Goal: Task Accomplishment & Management: Complete application form

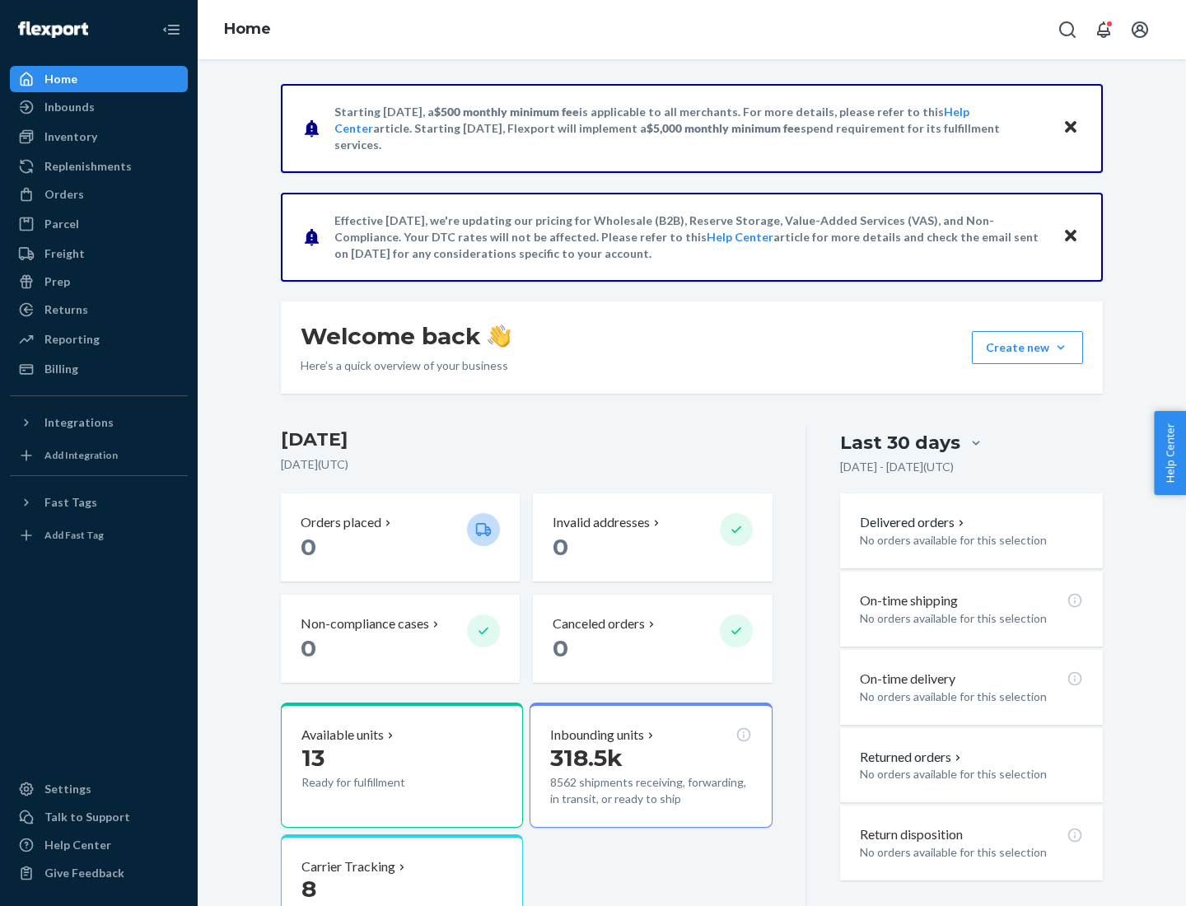
click at [1061, 348] on button "Create new Create new inbound Create new order Create new product" at bounding box center [1027, 347] width 111 height 33
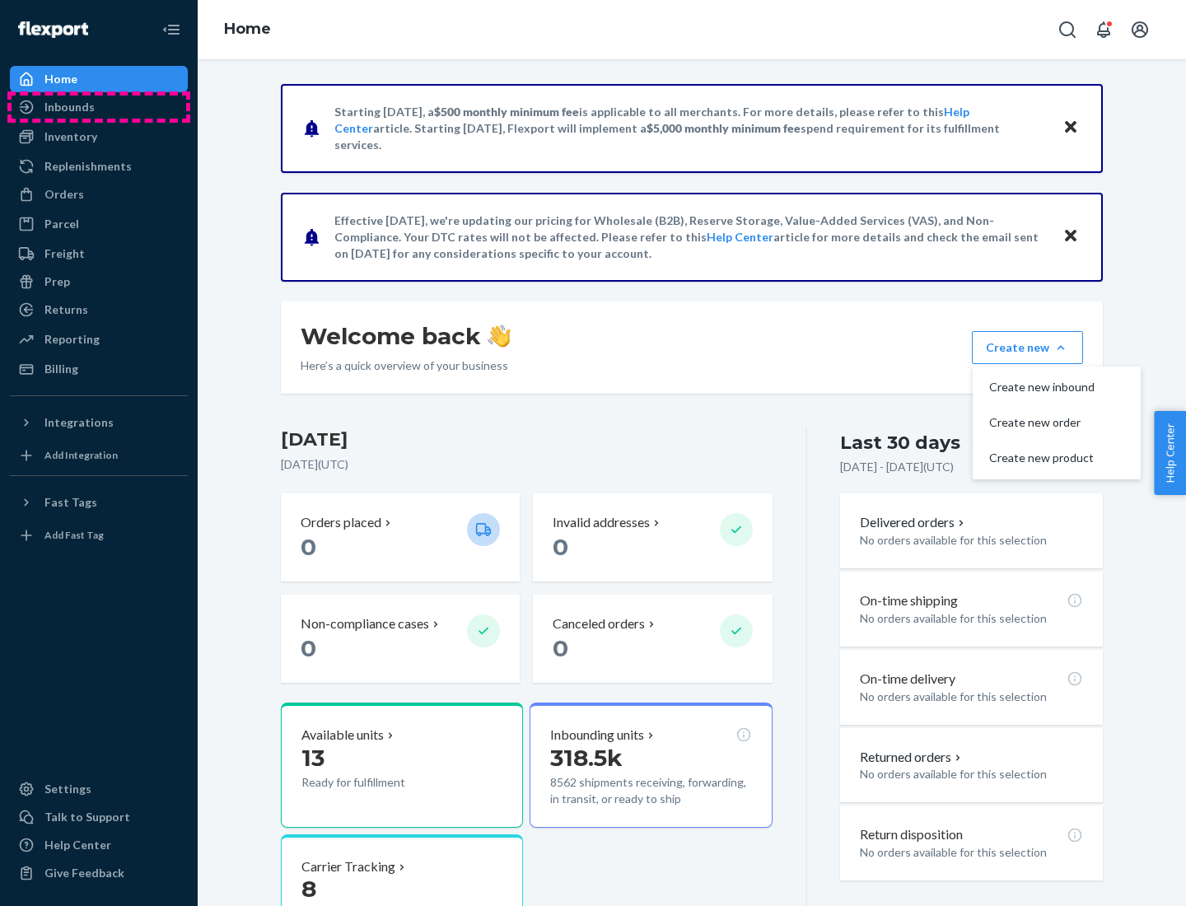
click at [99, 107] on div "Inbounds" at bounding box center [99, 107] width 175 height 23
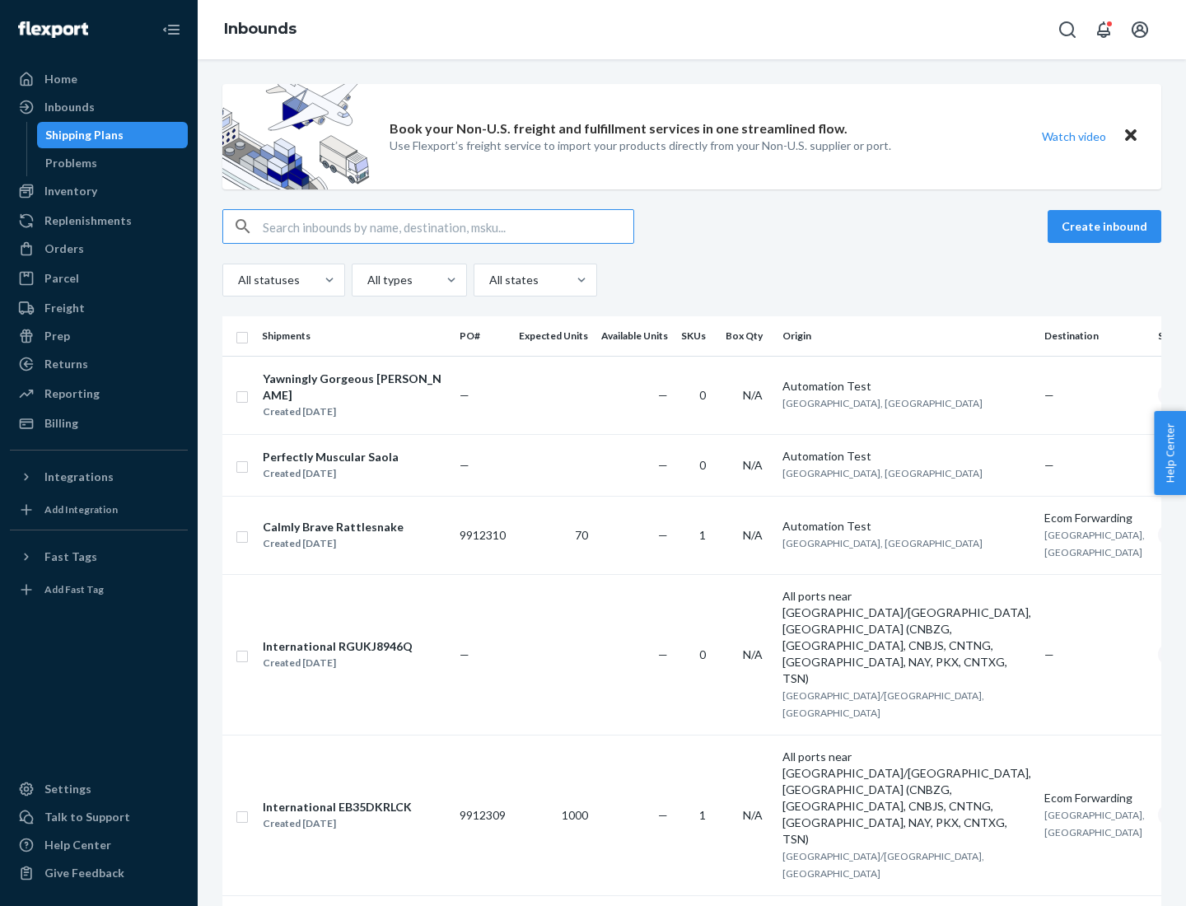
click at [1107, 227] on button "Create inbound" at bounding box center [1105, 226] width 114 height 33
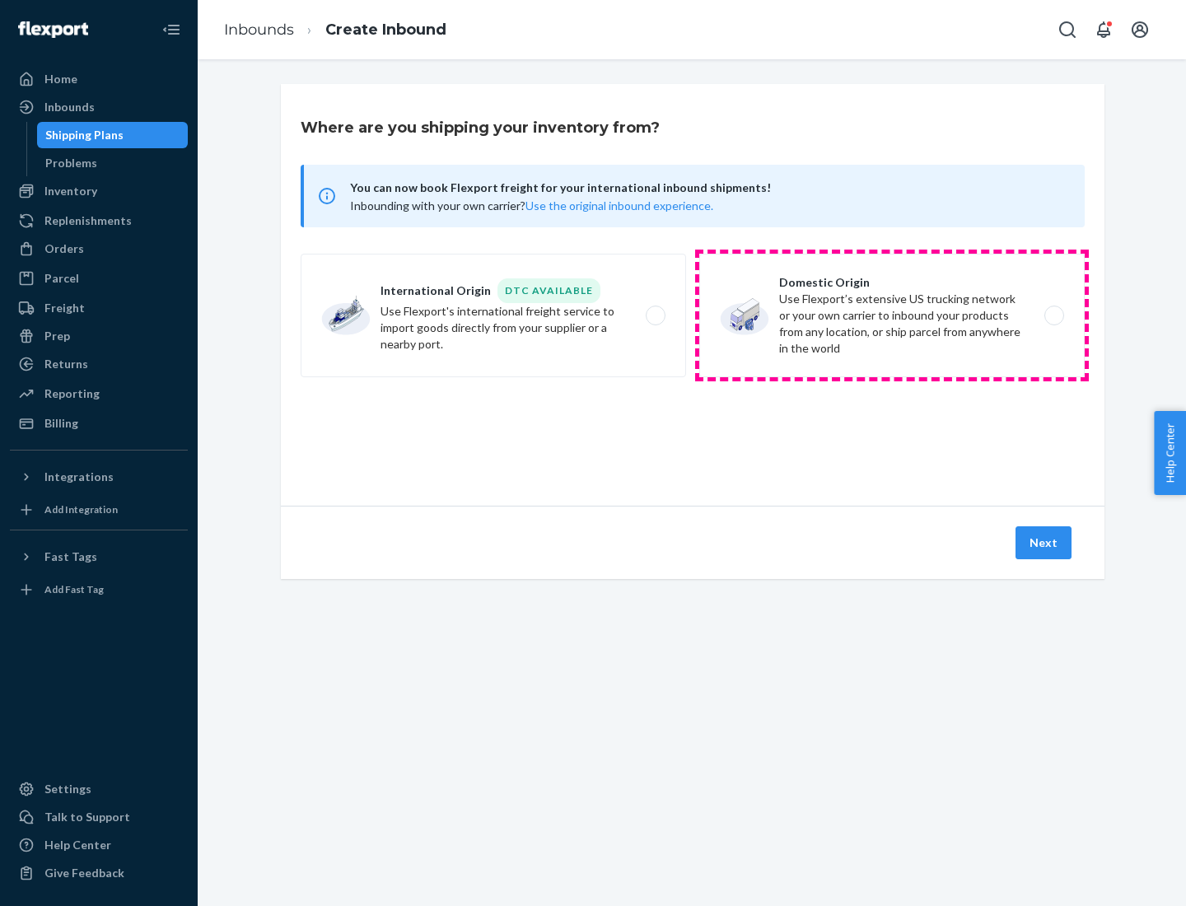
click at [892, 316] on label "Domestic Origin Use Flexport’s extensive US trucking network or your own carrie…" at bounding box center [892, 316] width 386 height 124
click at [1054, 316] on input "Domestic Origin Use Flexport’s extensive US trucking network or your own carrie…" at bounding box center [1059, 316] width 11 height 11
radio input "true"
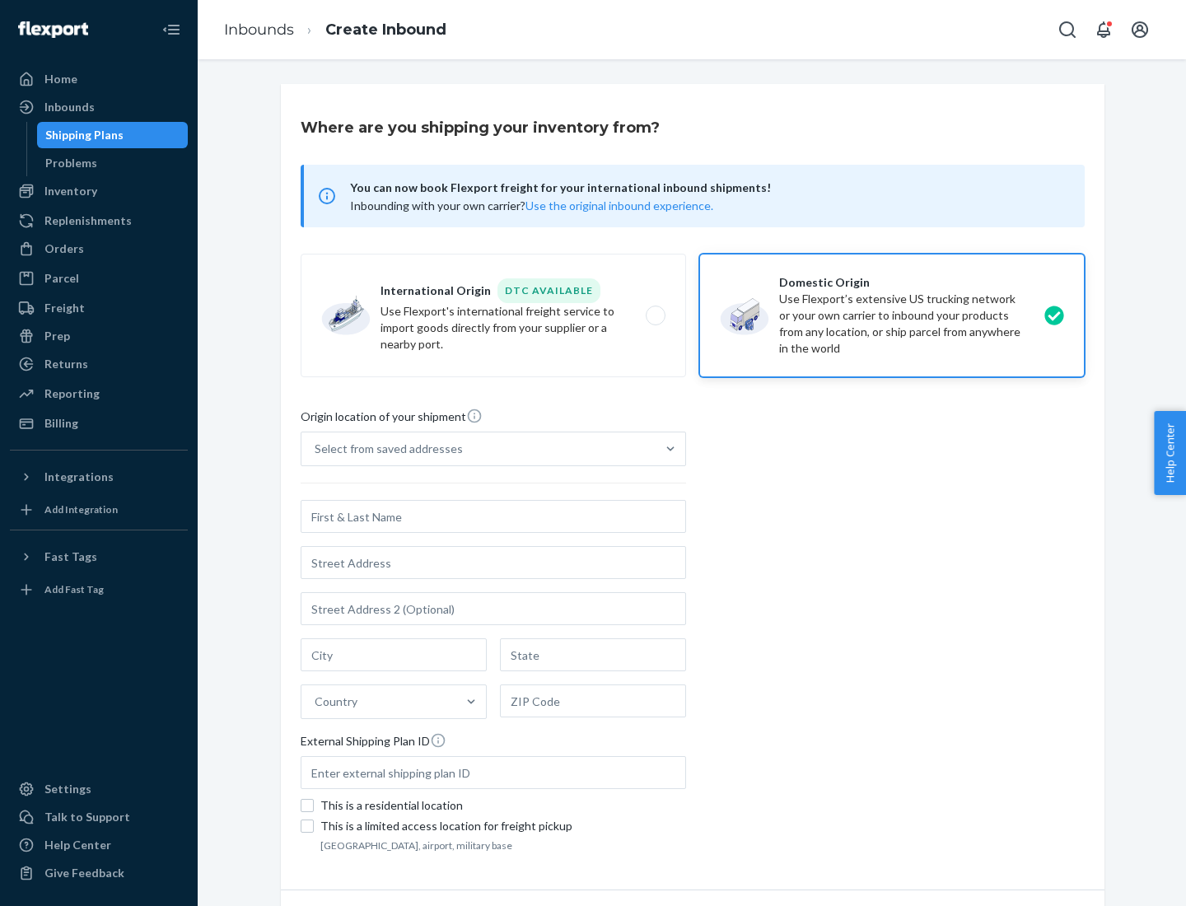
click at [479, 449] on div "Select from saved addresses" at bounding box center [479, 449] width 354 height 33
click at [316, 449] on input "Select from saved addresses" at bounding box center [316, 449] width 2 height 16
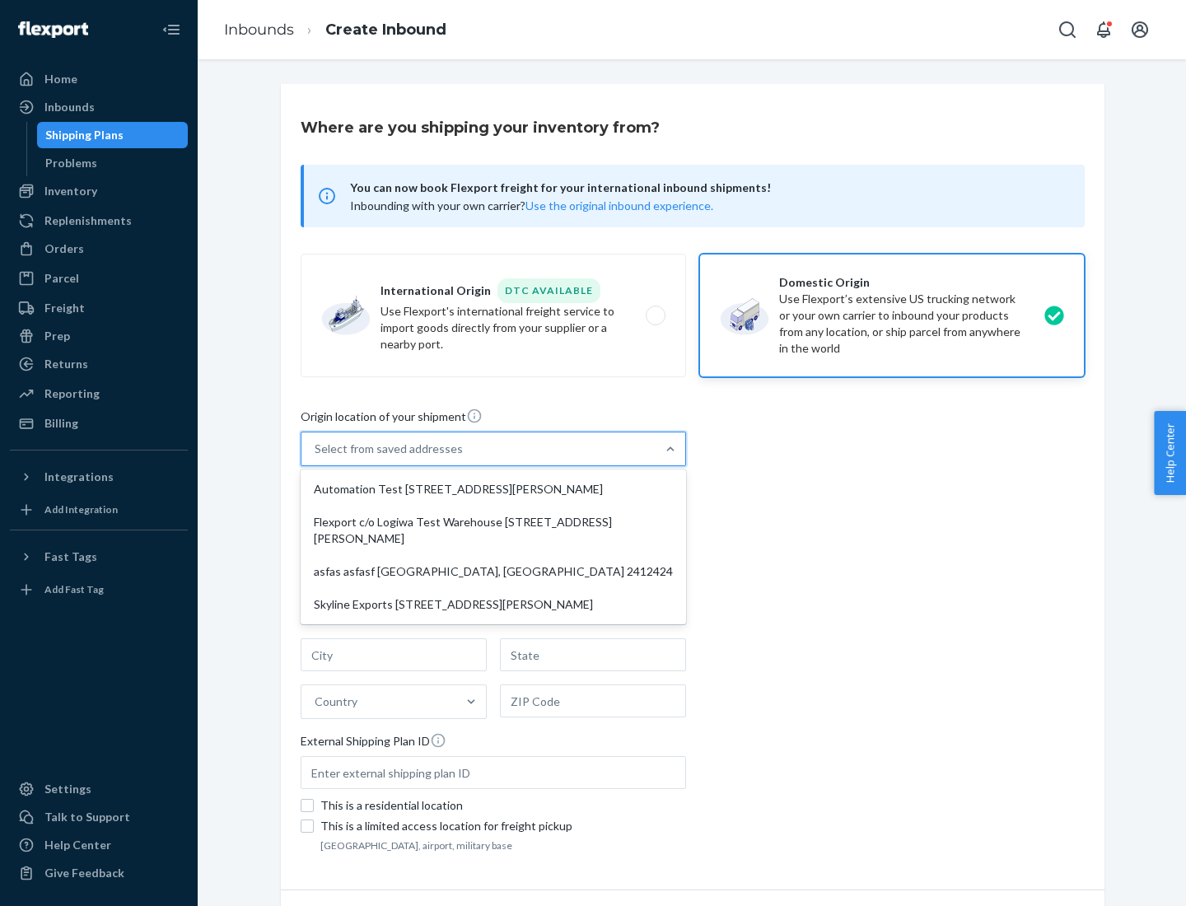
scroll to position [7, 0]
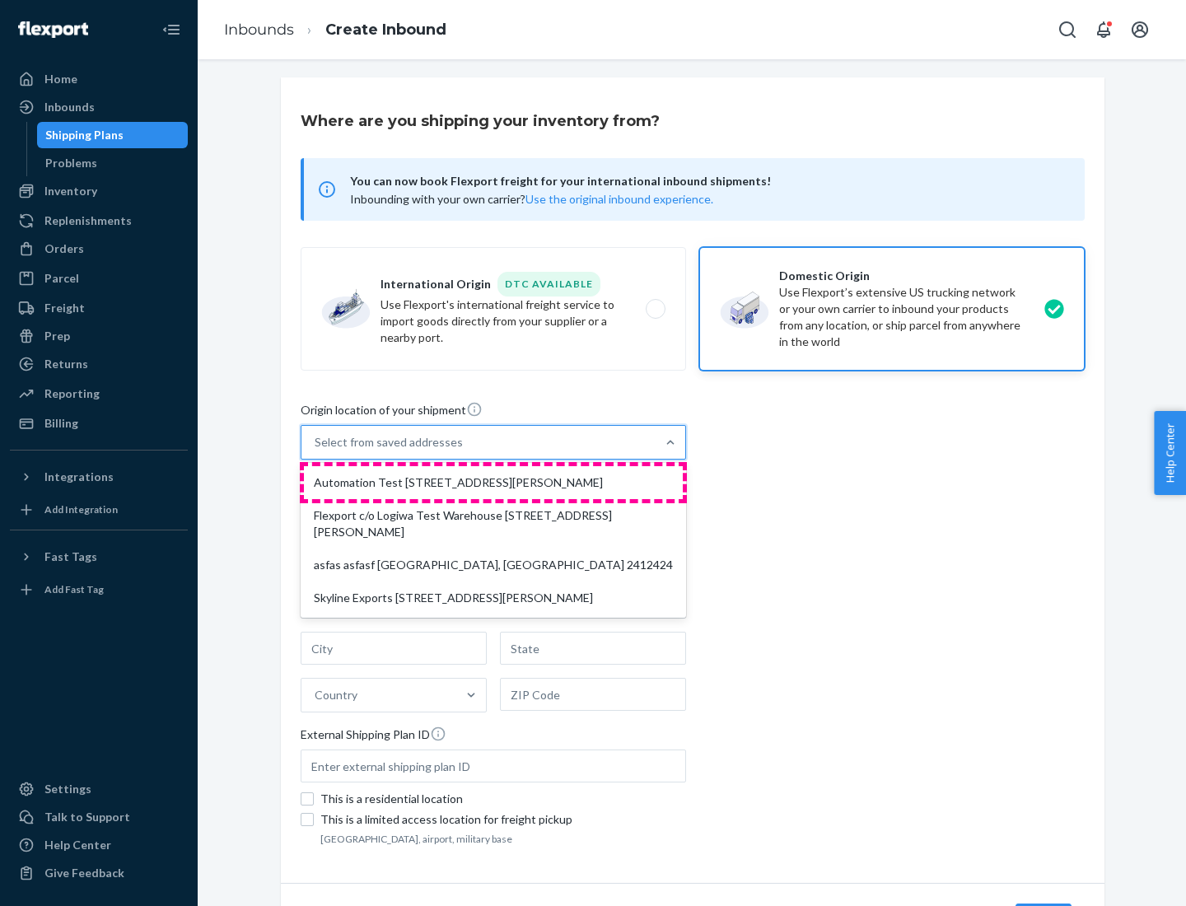
click at [493, 483] on div "Automation Test [STREET_ADDRESS][PERSON_NAME]" at bounding box center [493, 482] width 379 height 33
click at [316, 451] on input "option Automation Test [STREET_ADDRESS][PERSON_NAME] focused, 1 of 4. 4 results…" at bounding box center [316, 442] width 2 height 16
type input "Automation Test"
type input "9th Floor"
type input "[GEOGRAPHIC_DATA]"
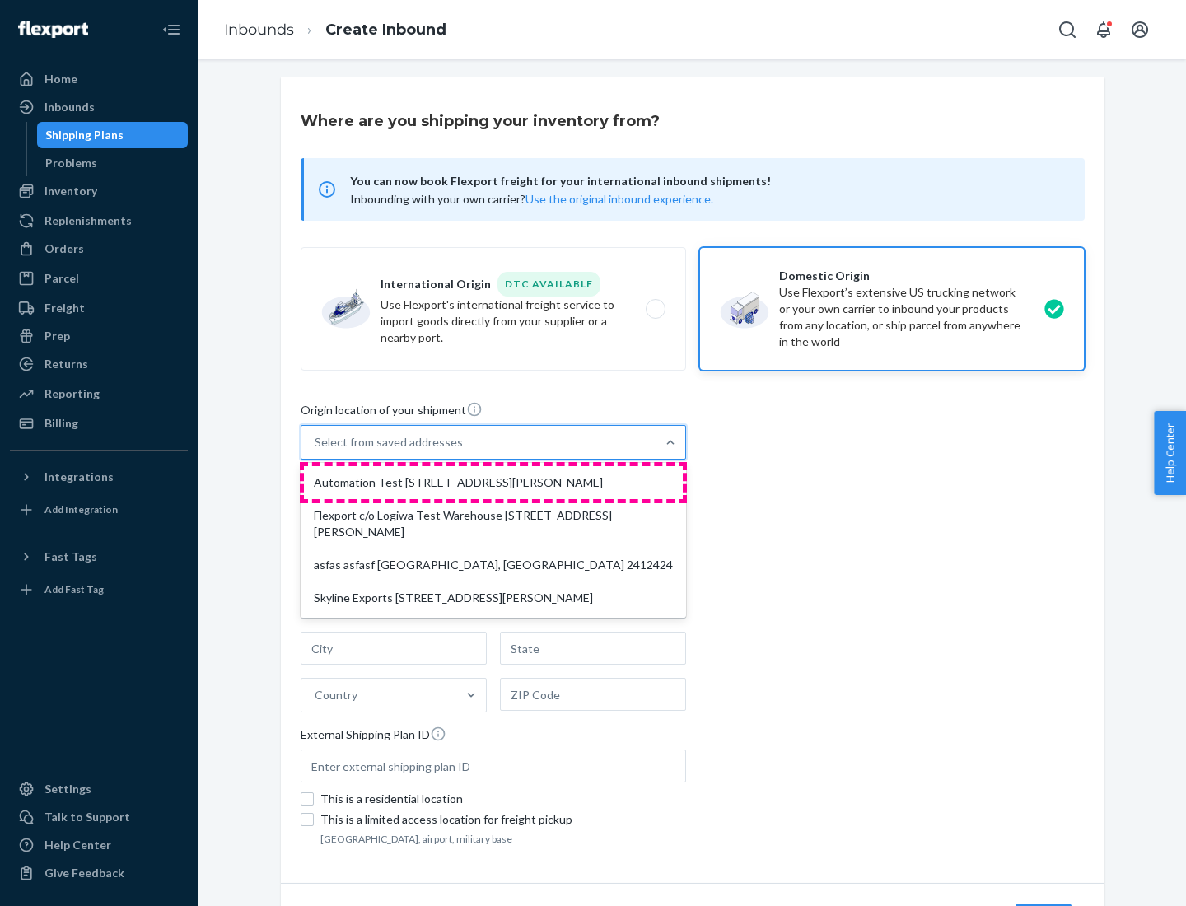
type input "CA"
type input "94104"
type input "[STREET_ADDRESS][PERSON_NAME]"
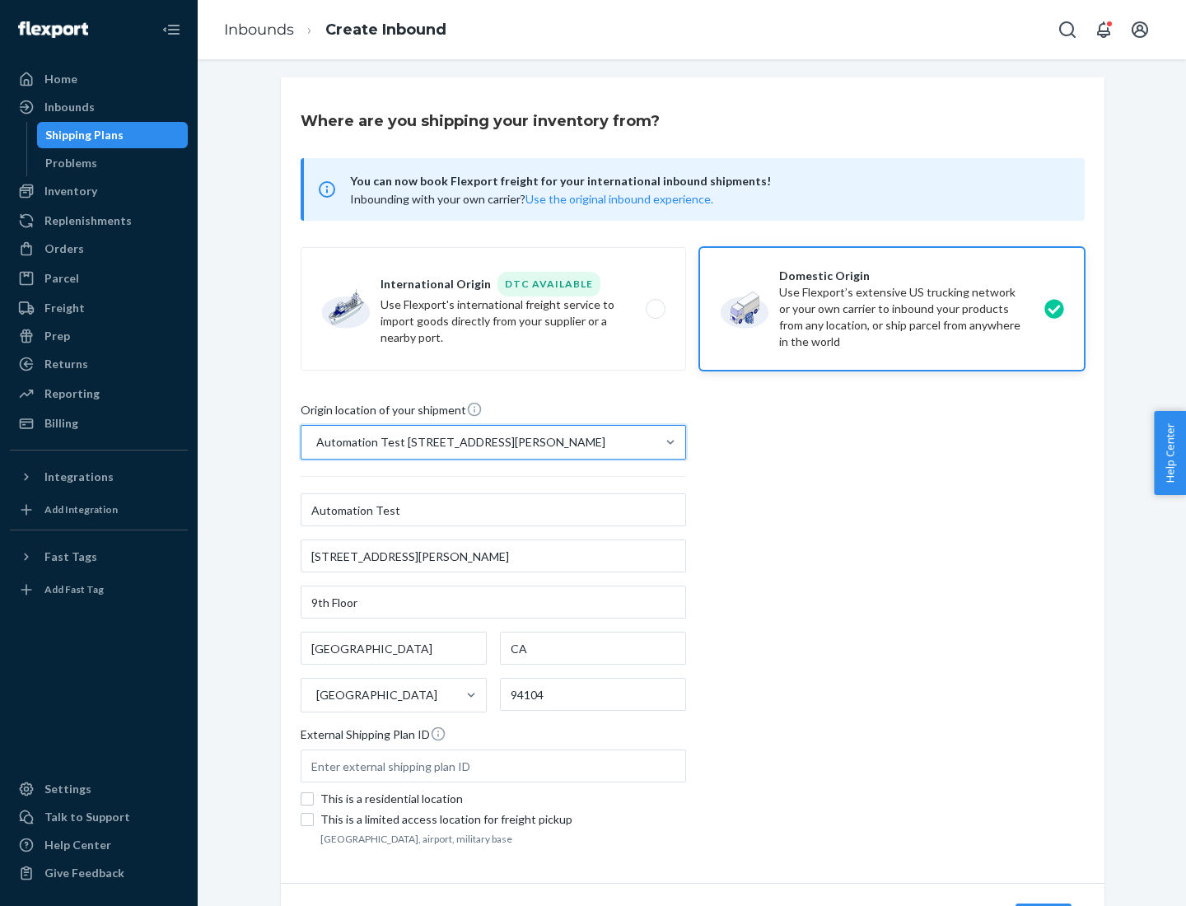
scroll to position [96, 0]
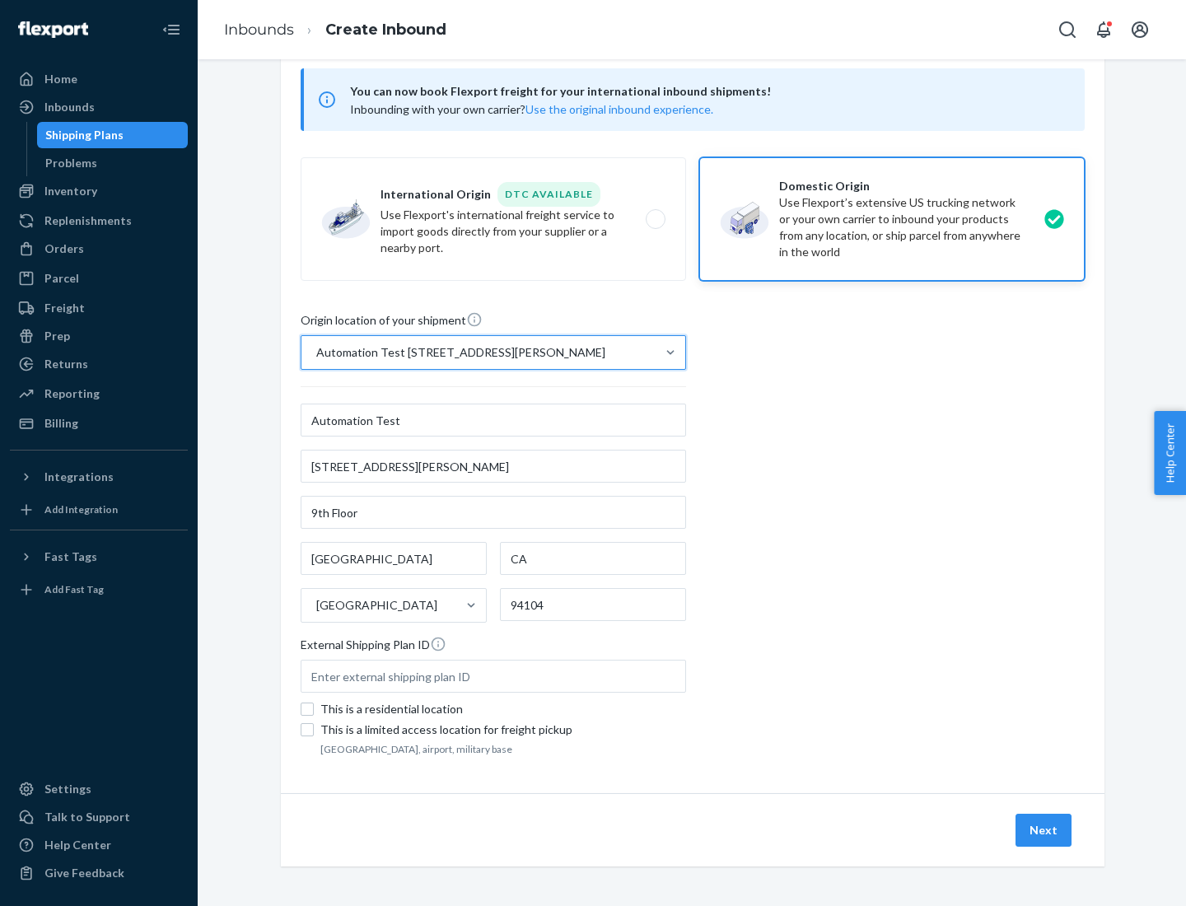
click at [1045, 830] on button "Next" at bounding box center [1044, 830] width 56 height 33
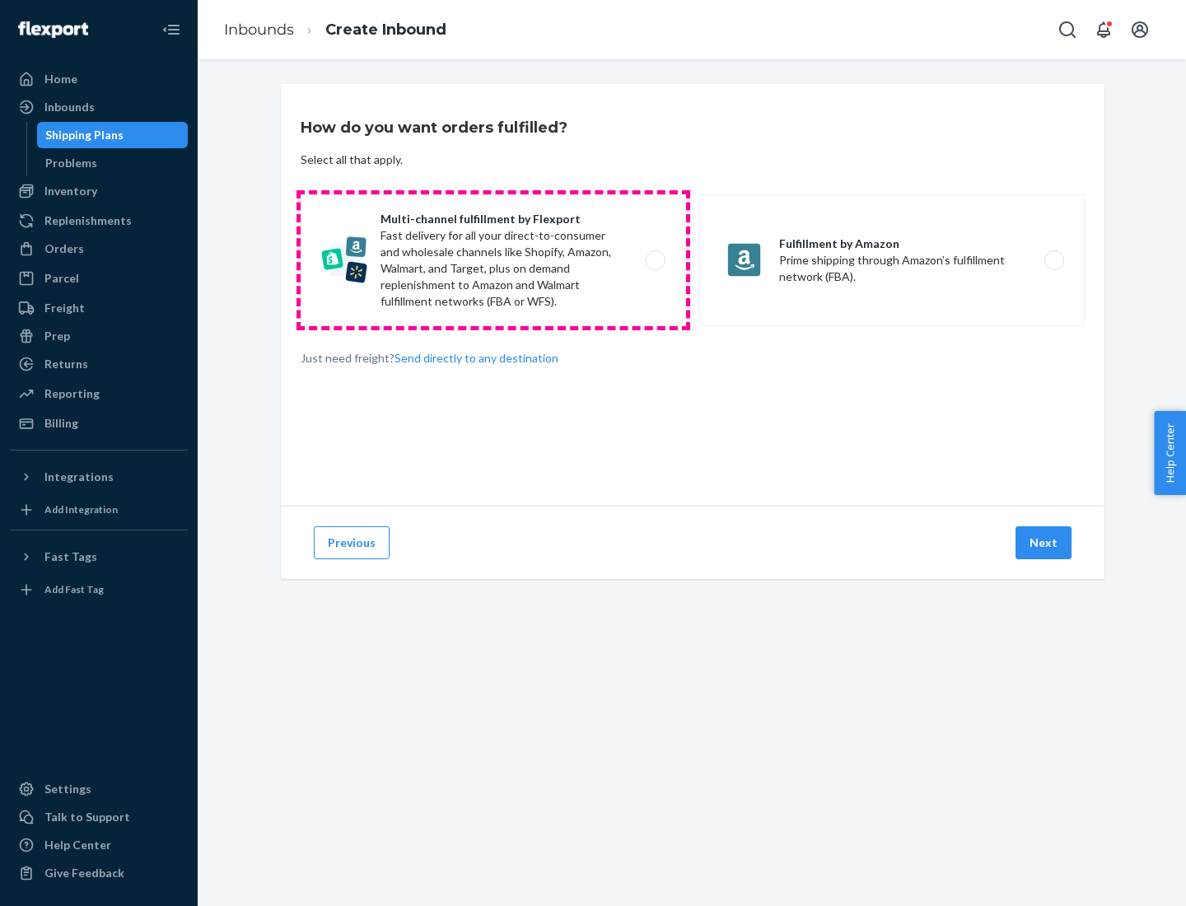
click at [493, 260] on label "Multi-channel fulfillment by Flexport Fast delivery for all your direct-to-cons…" at bounding box center [494, 260] width 386 height 132
click at [655, 260] on input "Multi-channel fulfillment by Flexport Fast delivery for all your direct-to-cons…" at bounding box center [660, 260] width 11 height 11
radio input "true"
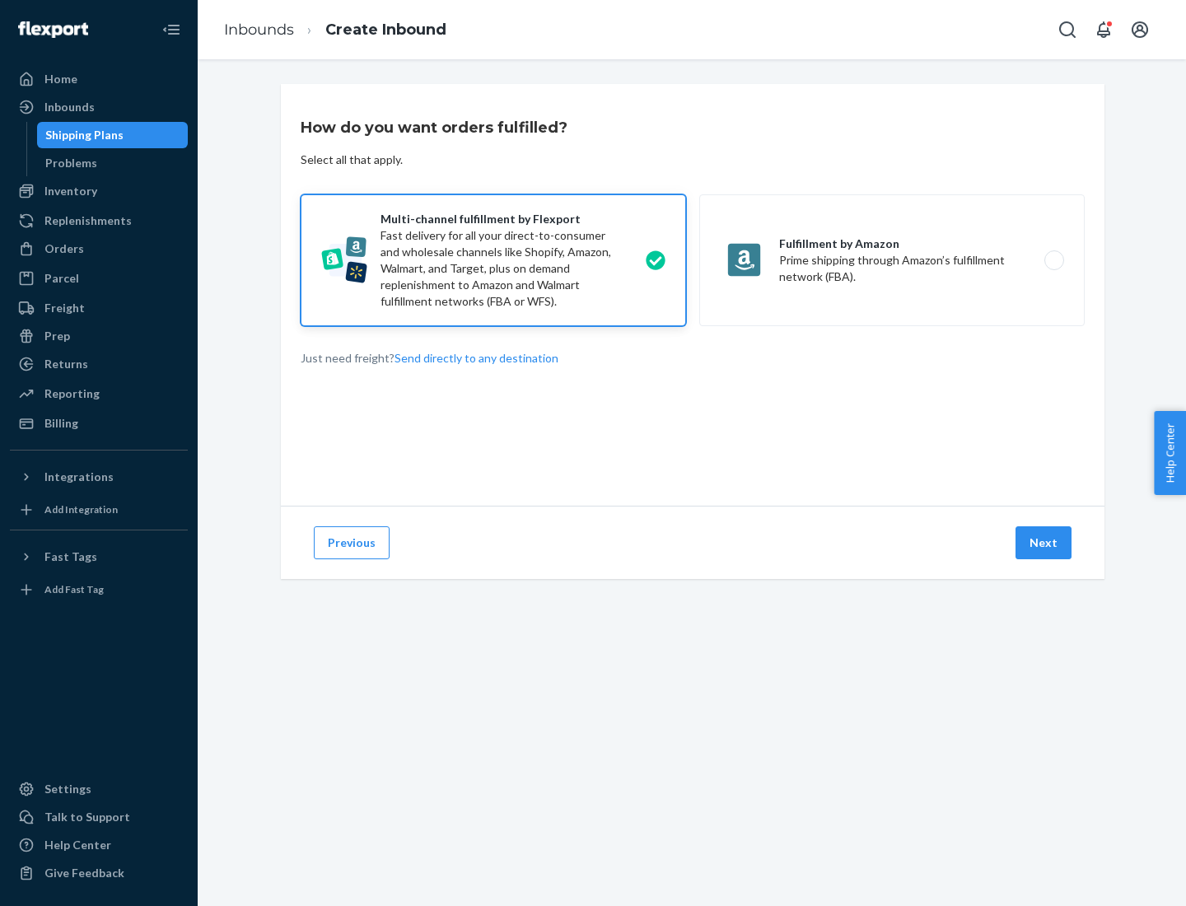
click at [1045, 543] on button "Next" at bounding box center [1044, 542] width 56 height 33
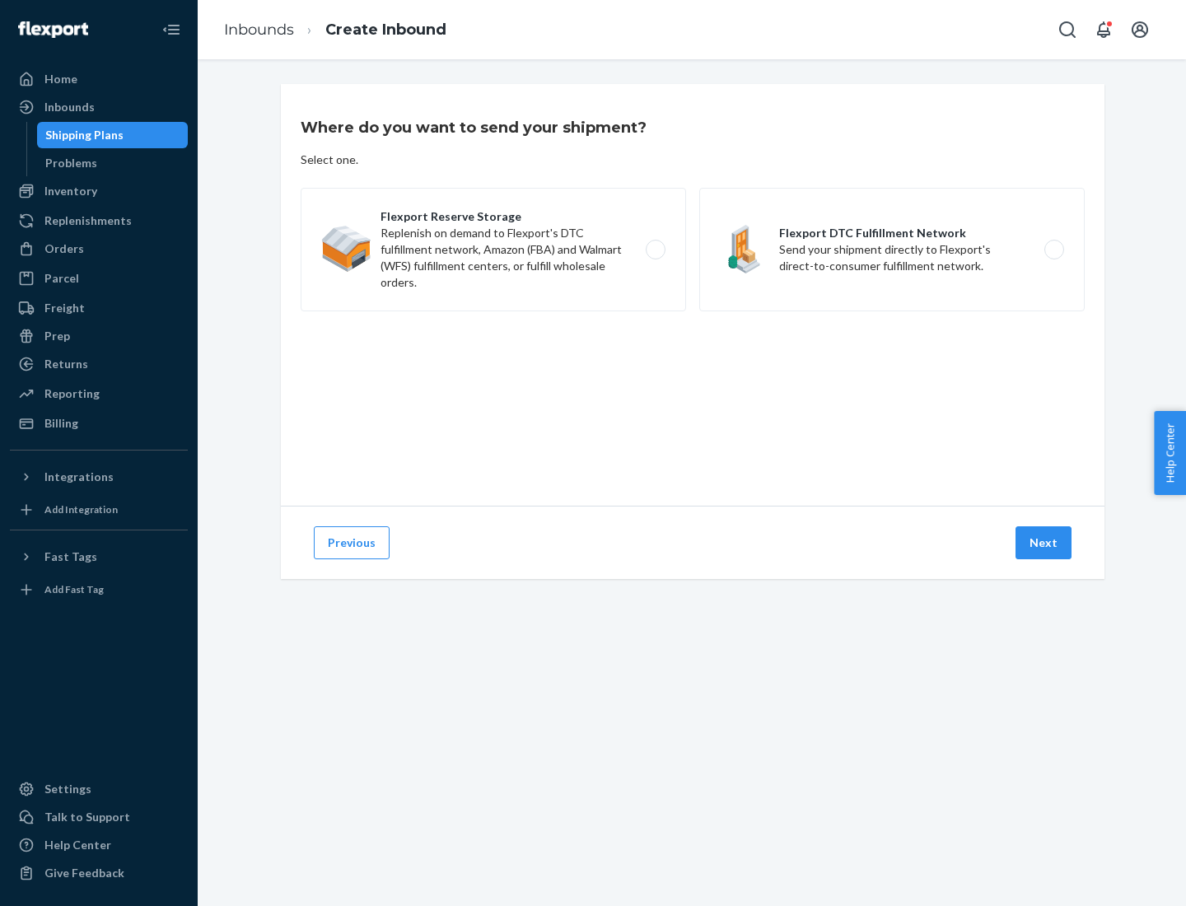
click at [892, 250] on label "Flexport DTC Fulfillment Network Send your shipment directly to Flexport's dire…" at bounding box center [892, 250] width 386 height 124
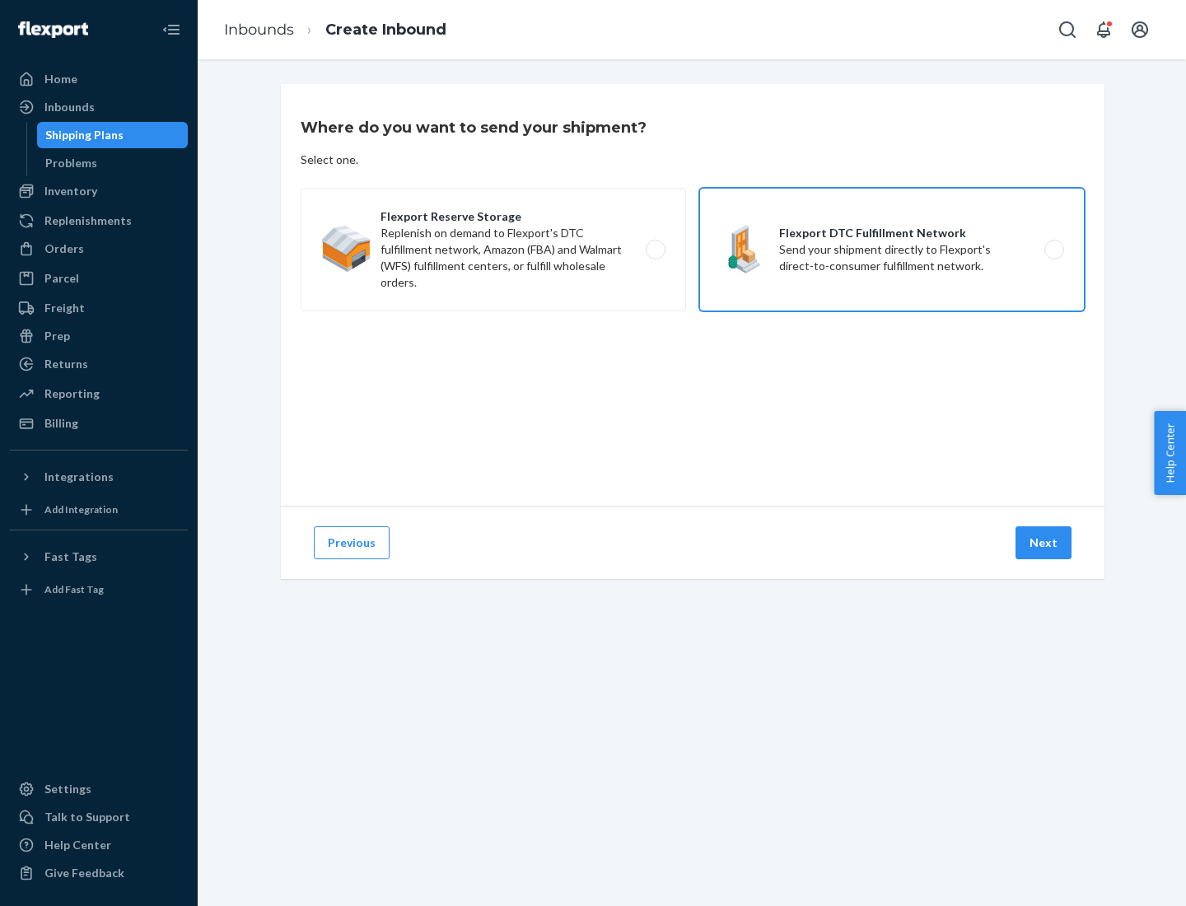
click at [1054, 250] on input "Flexport DTC Fulfillment Network Send your shipment directly to Flexport's dire…" at bounding box center [1059, 250] width 11 height 11
radio input "true"
click at [1045, 543] on button "Next" at bounding box center [1044, 542] width 56 height 33
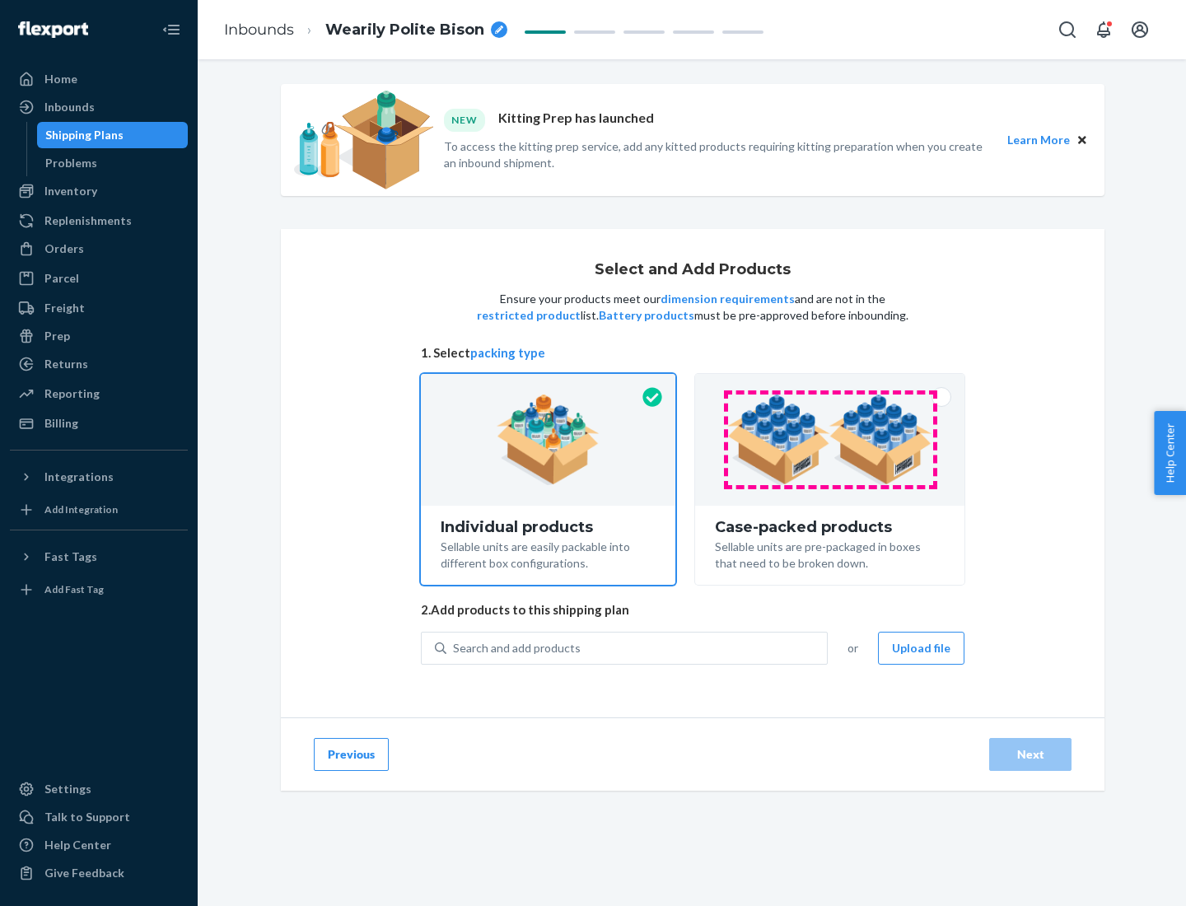
click at [830, 440] on img at bounding box center [829, 440] width 205 height 91
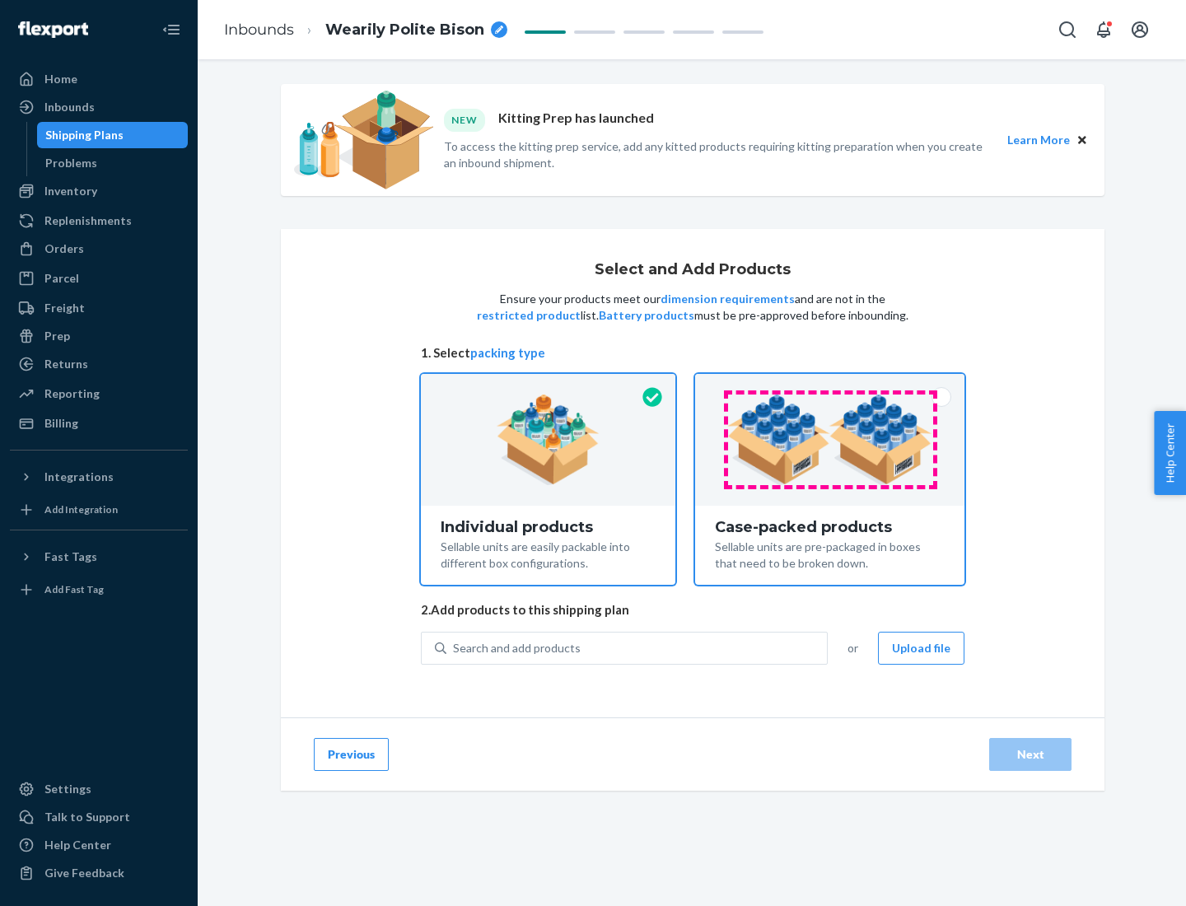
click at [830, 385] on input "Case-packed products Sellable units are pre-packaged in boxes that need to be b…" at bounding box center [830, 379] width 11 height 11
radio input "true"
radio input "false"
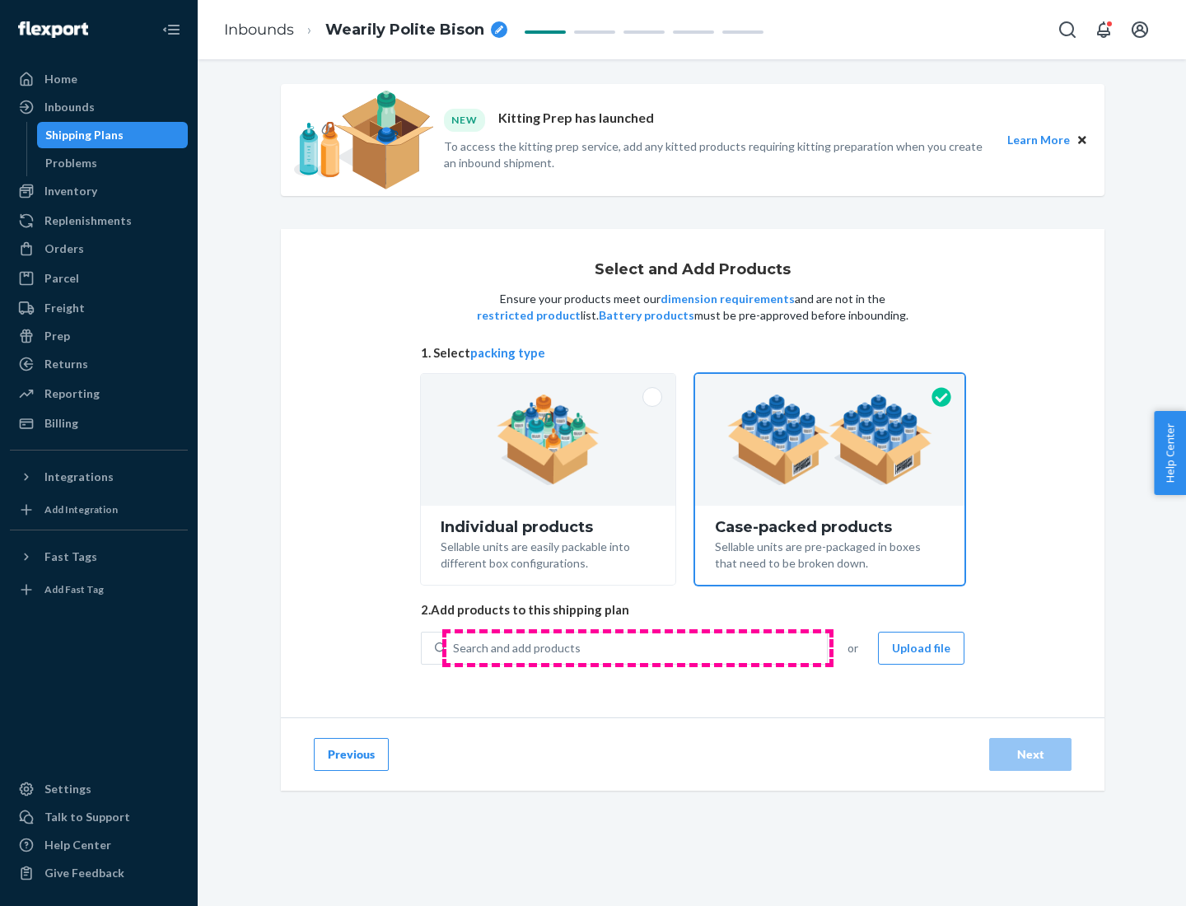
click at [638, 648] on div "Search and add products" at bounding box center [637, 649] width 381 height 30
click at [455, 648] on input "Search and add products" at bounding box center [454, 648] width 2 height 16
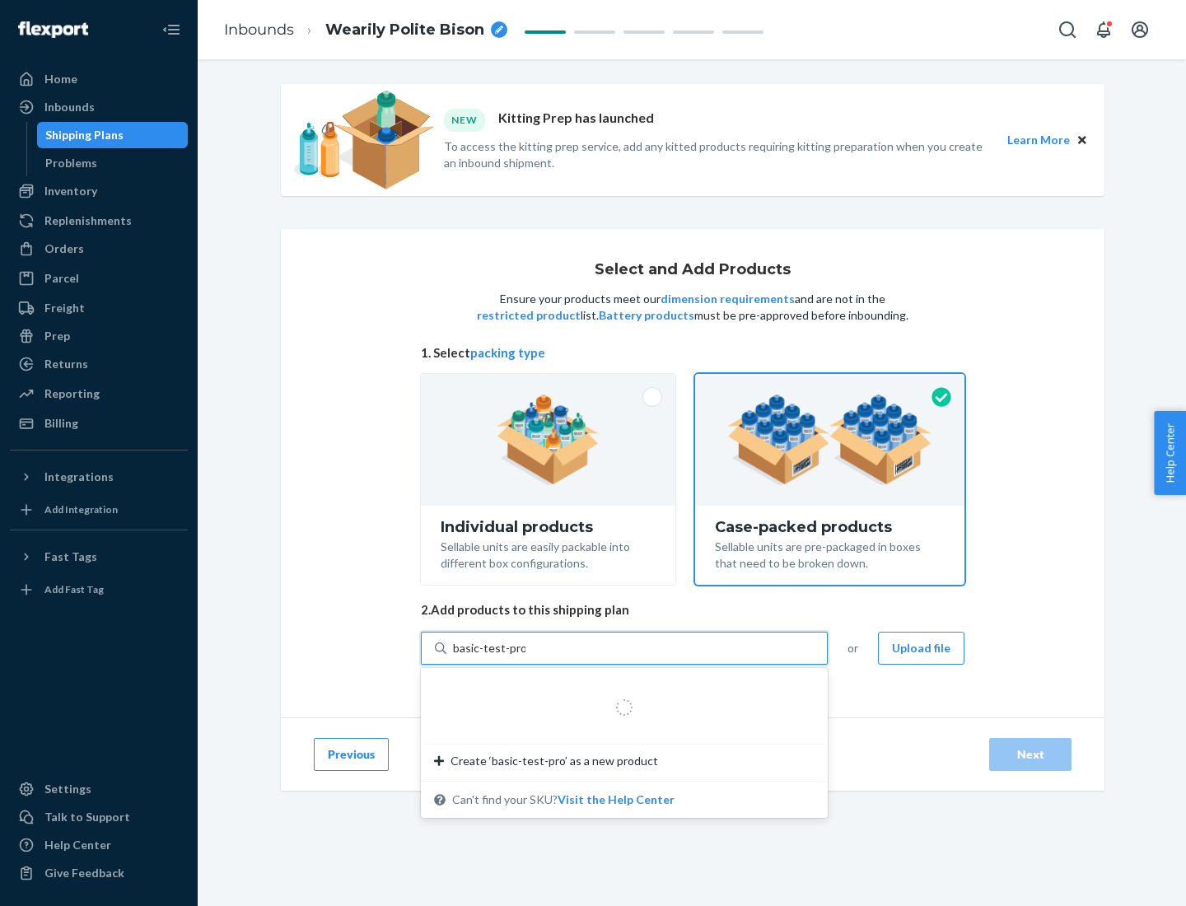
type input "basic-test-product-1"
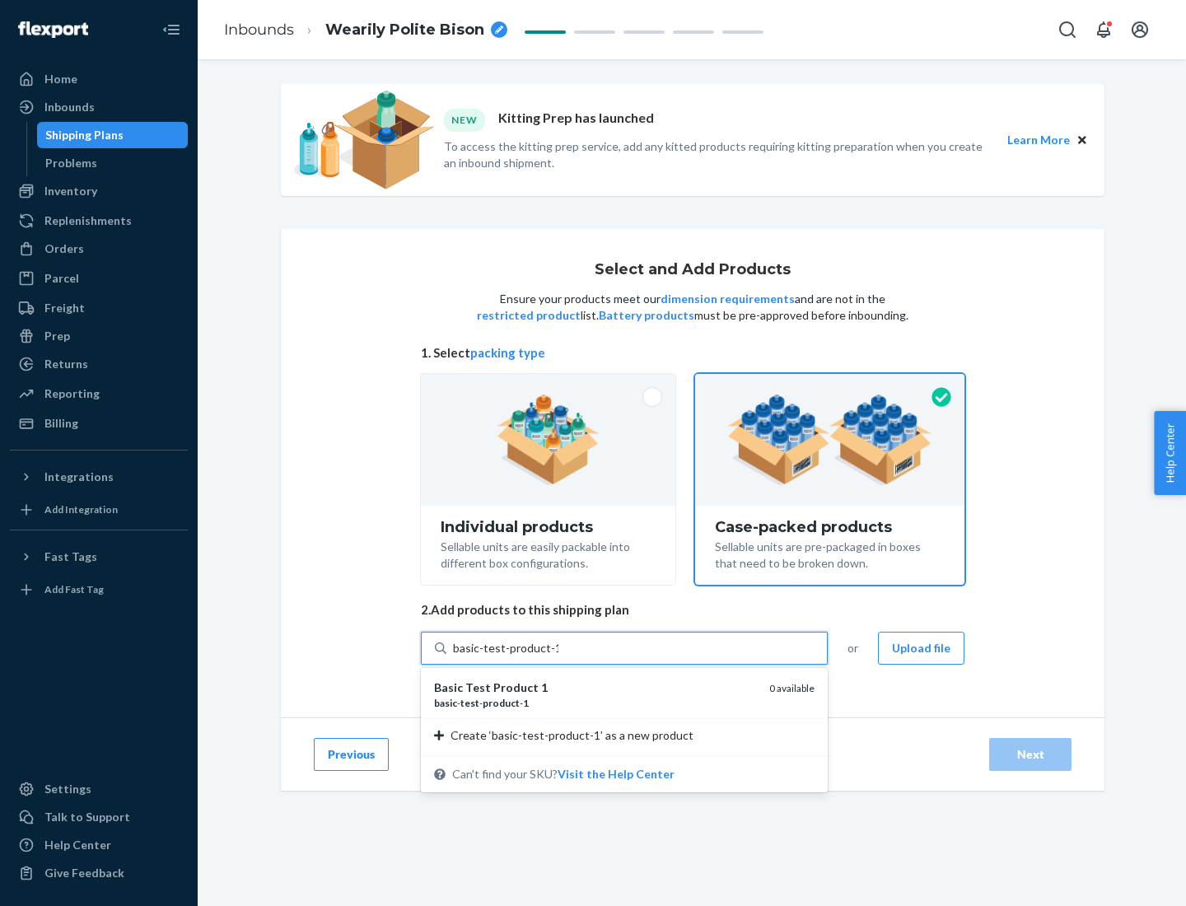
click at [596, 703] on div "basic - test - product - 1" at bounding box center [595, 703] width 322 height 14
click at [559, 657] on input "basic-test-product-1" at bounding box center [505, 648] width 105 height 16
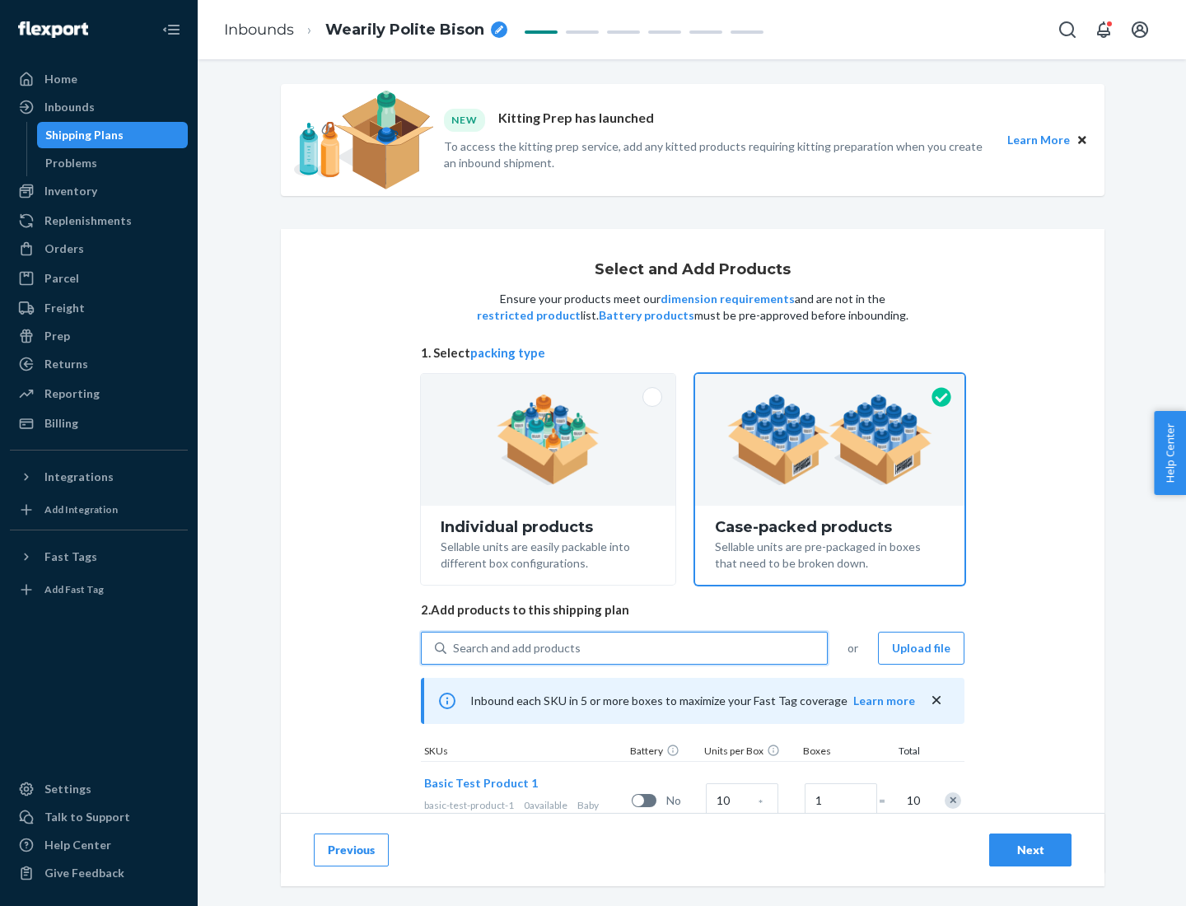
scroll to position [59, 0]
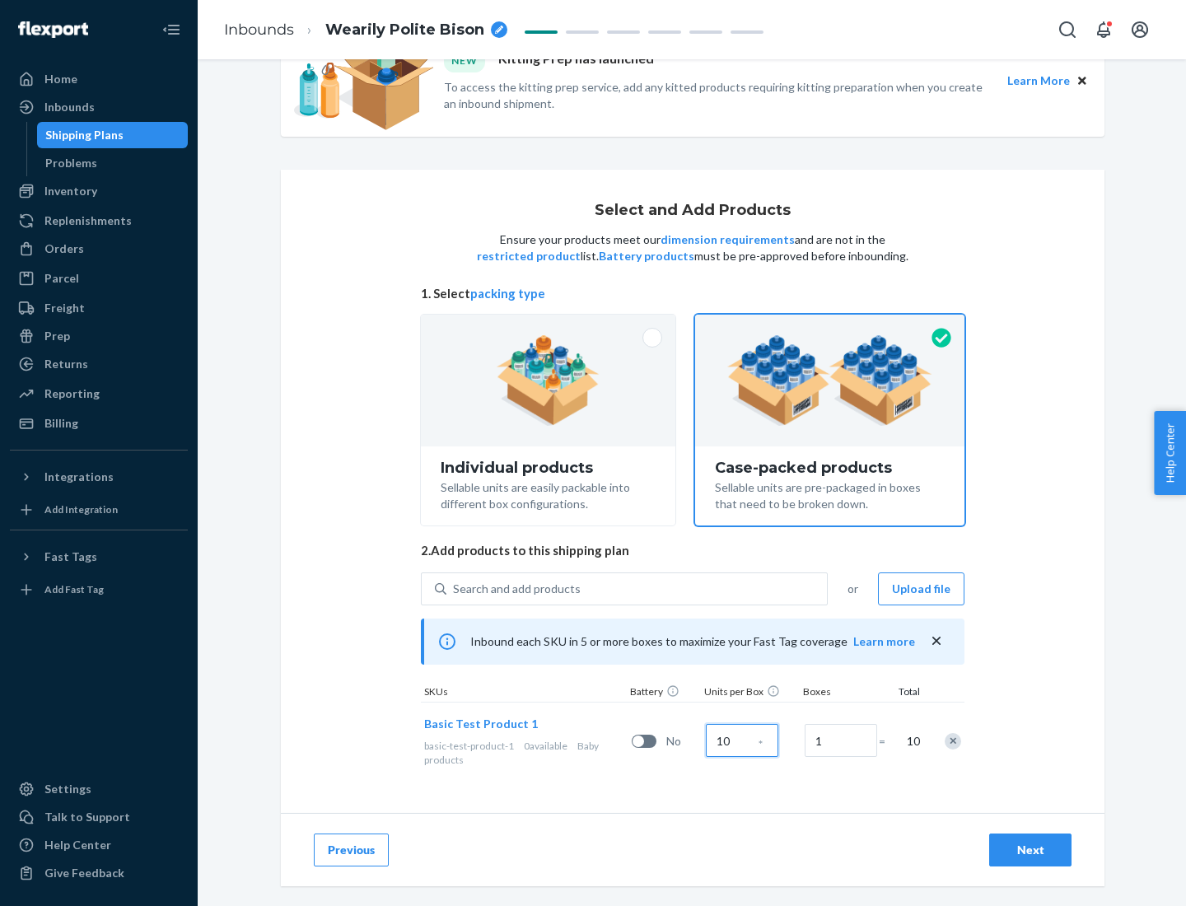
type input "10"
type input "7"
click at [1031, 850] on div "Next" at bounding box center [1030, 850] width 54 height 16
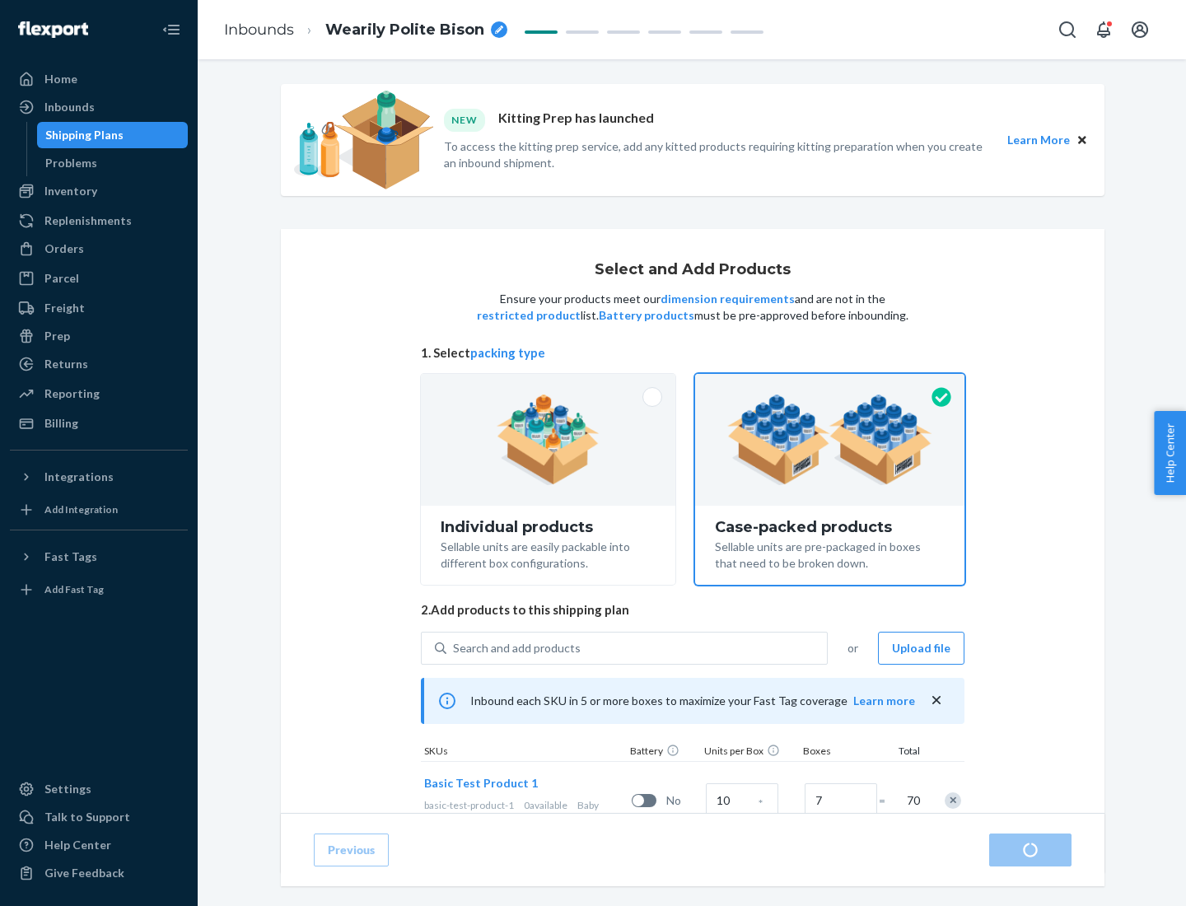
radio input "true"
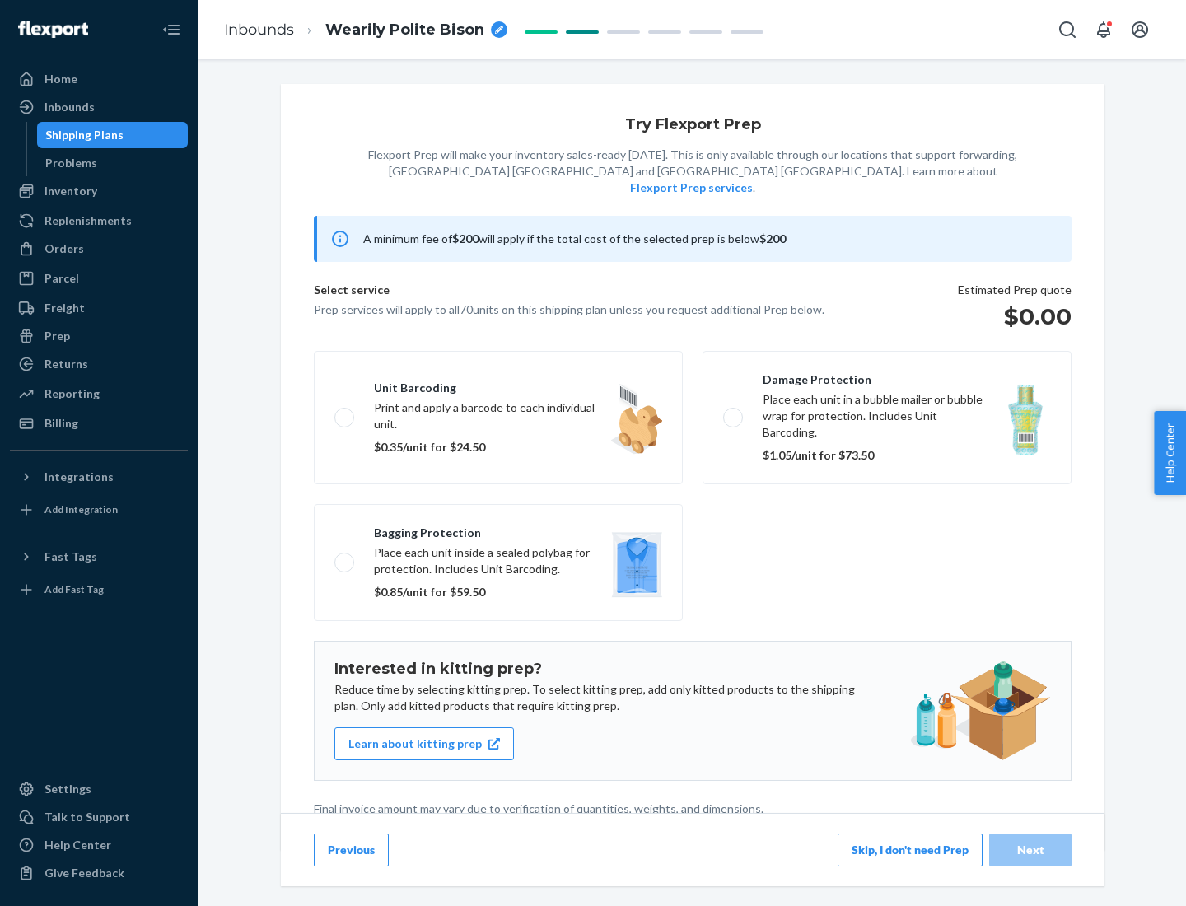
scroll to position [4, 0]
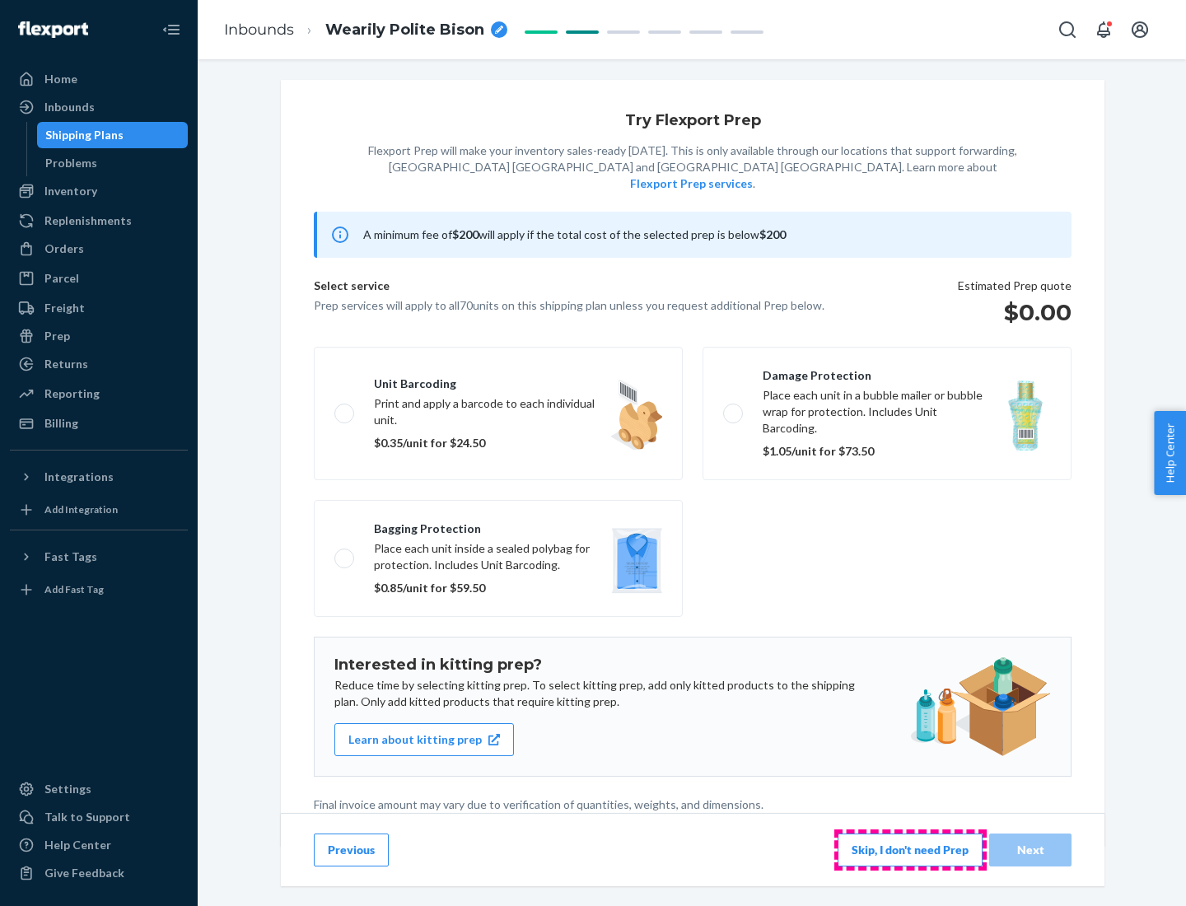
click at [910, 849] on button "Skip, I don't need Prep" at bounding box center [910, 850] width 145 height 33
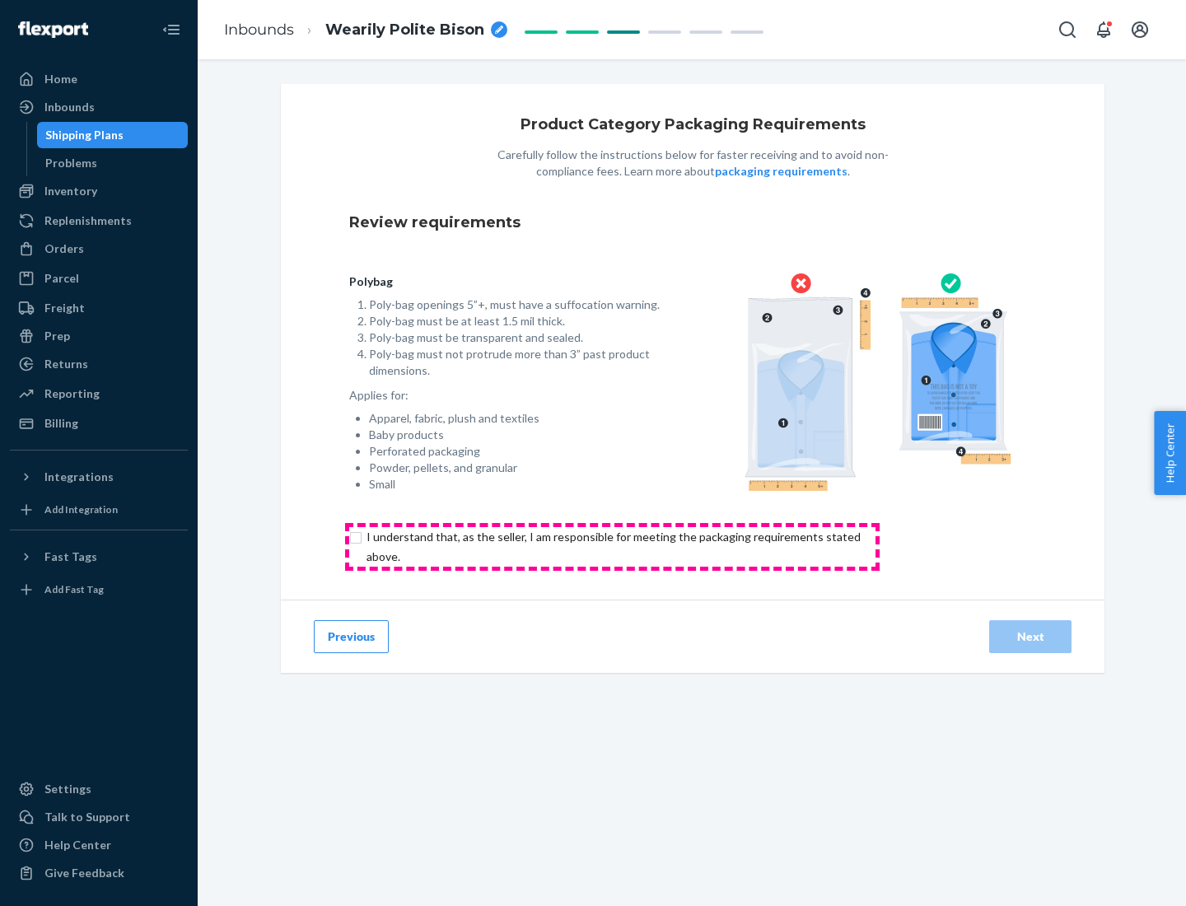
click at [612, 546] on input "checkbox" at bounding box center [623, 547] width 548 height 40
checkbox input "true"
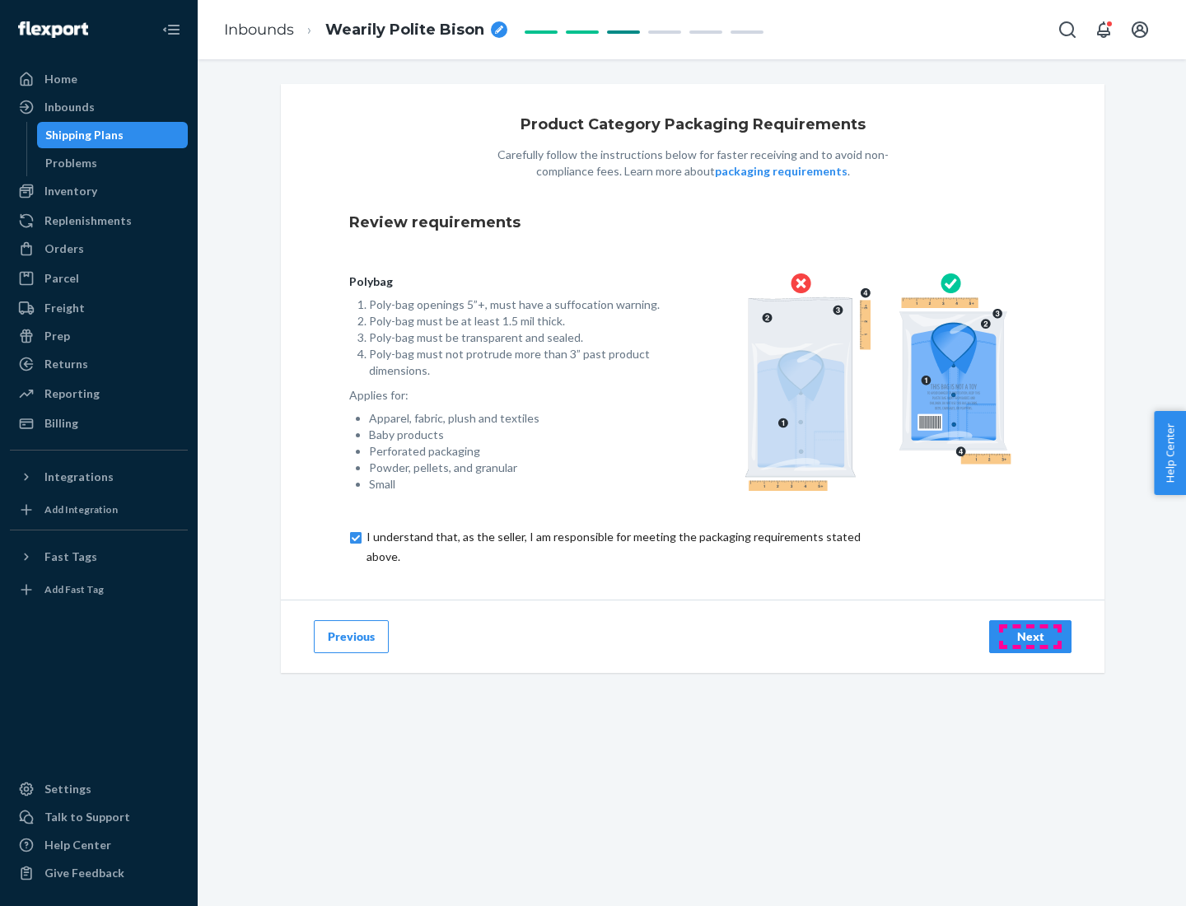
click at [1031, 636] on div "Next" at bounding box center [1030, 637] width 54 height 16
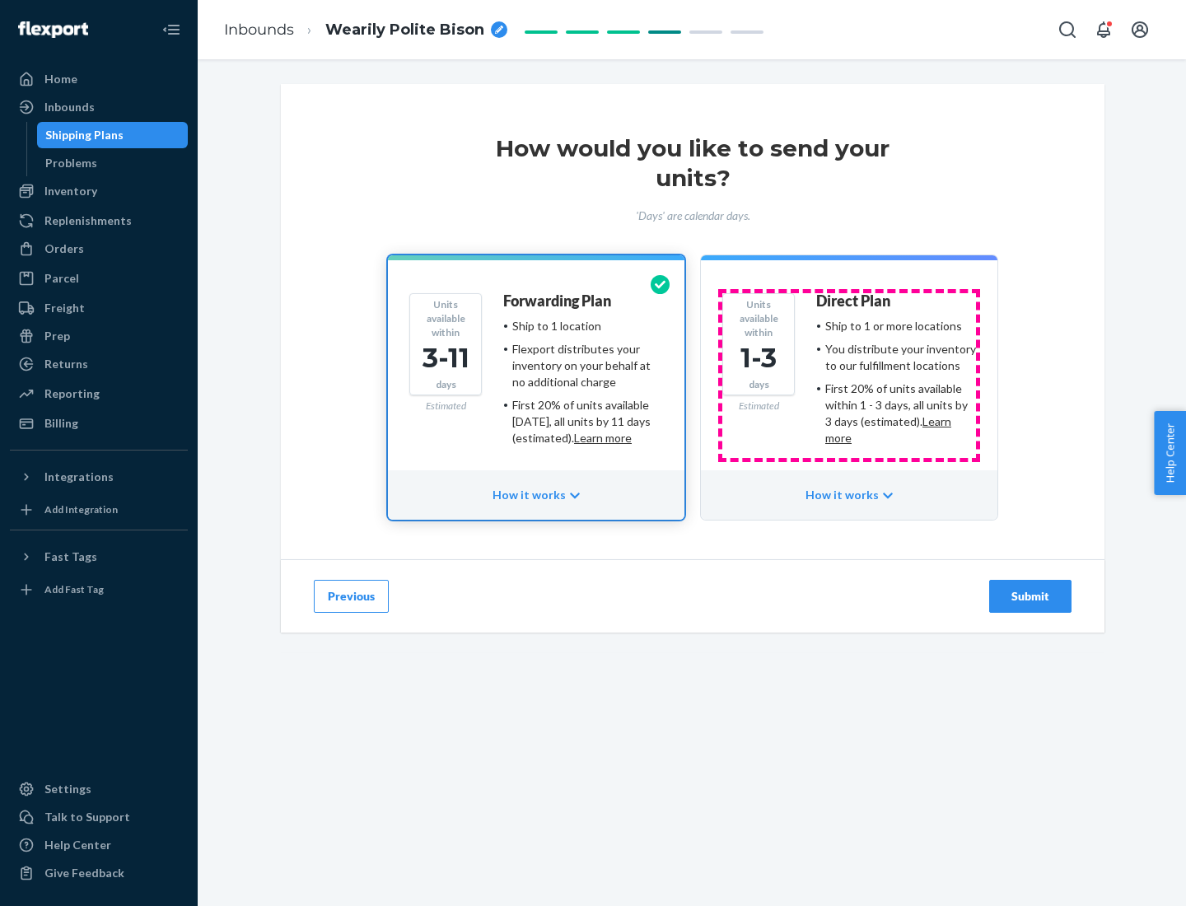
click at [849, 376] on ul "Ship to 1 or more locations You distribute your inventory to our fulfillment lo…" at bounding box center [896, 382] width 160 height 129
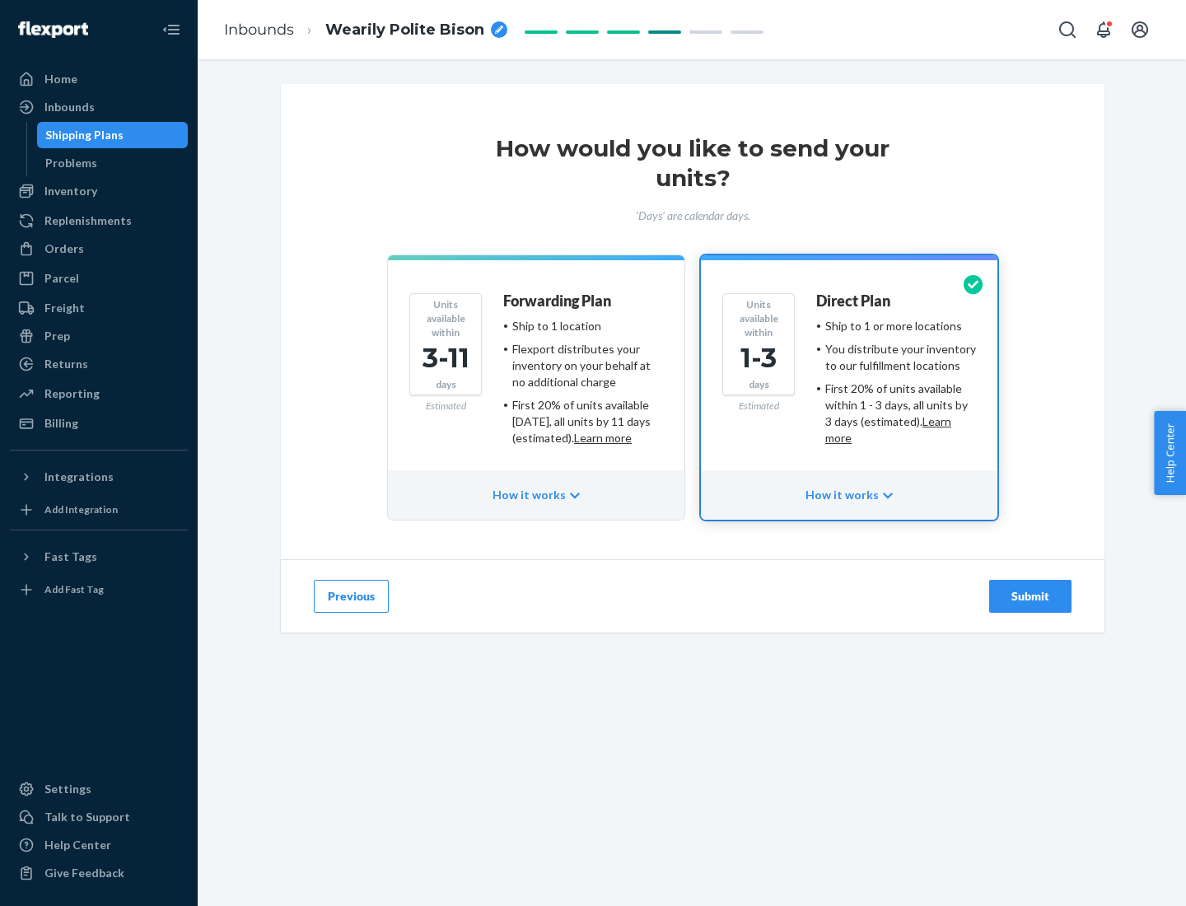
click at [1031, 596] on div "Submit" at bounding box center [1030, 596] width 54 height 16
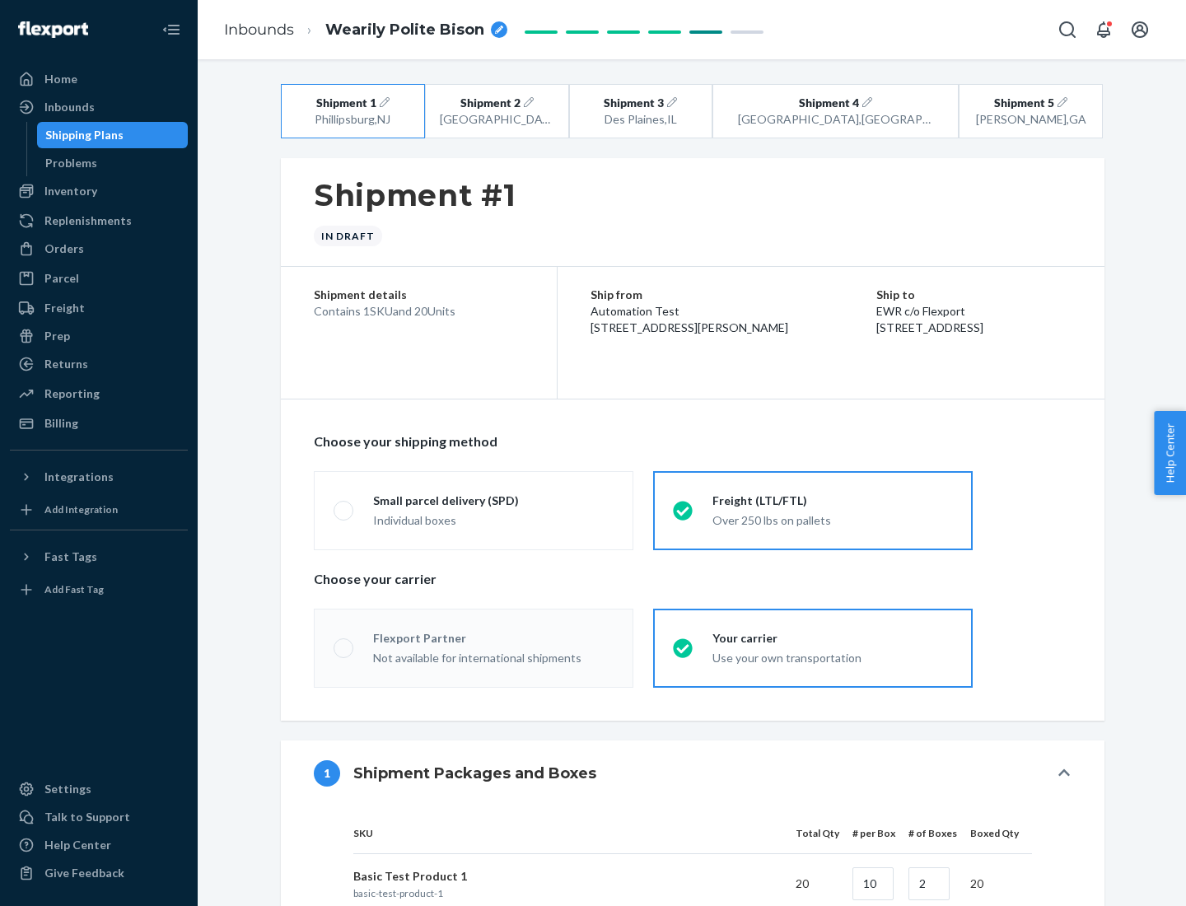
radio input "true"
radio input "false"
radio input "true"
radio input "false"
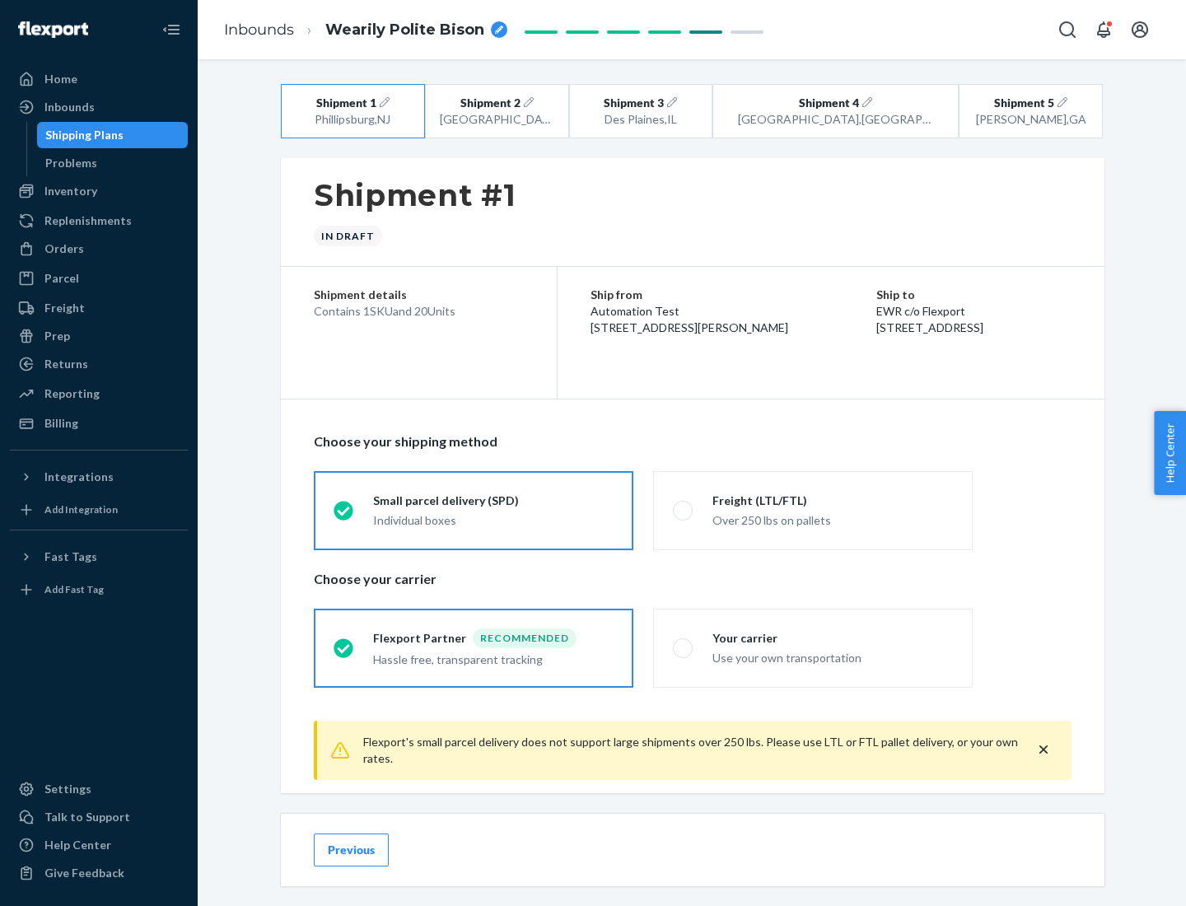
scroll to position [18, 0]
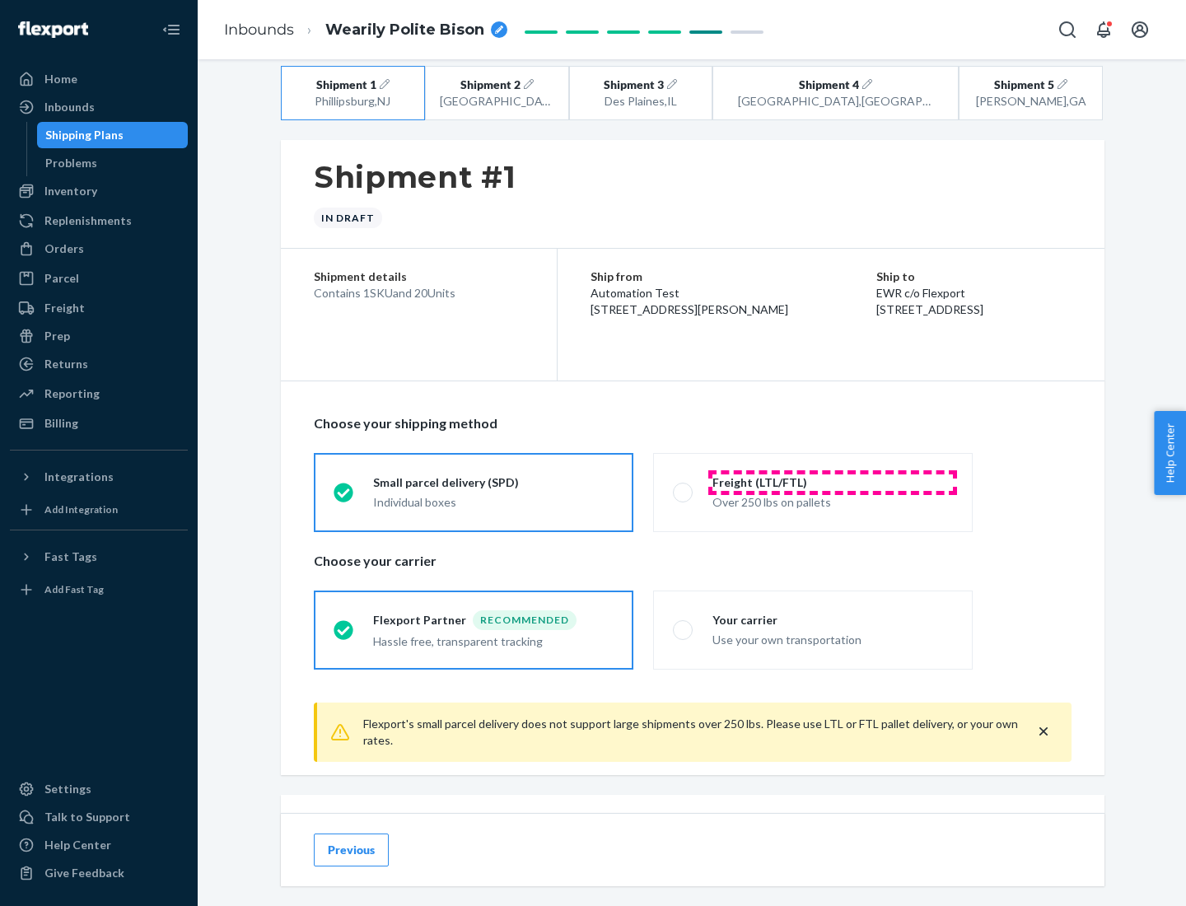
click at [833, 482] on div "Freight (LTL/FTL)" at bounding box center [833, 483] width 241 height 16
click at [684, 487] on input "Freight (LTL/FTL) Over 250 lbs on pallets" at bounding box center [678, 492] width 11 height 11
radio input "true"
radio input "false"
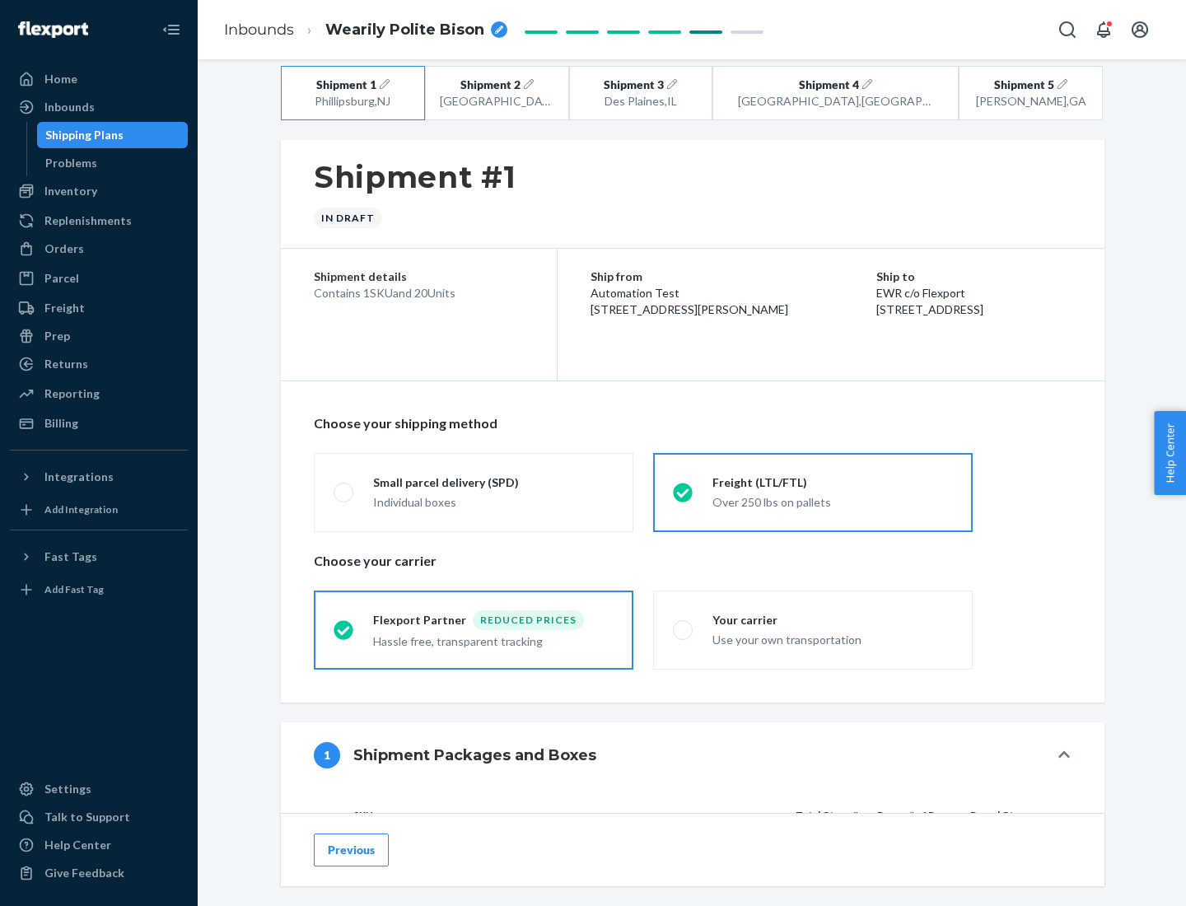
scroll to position [156, 0]
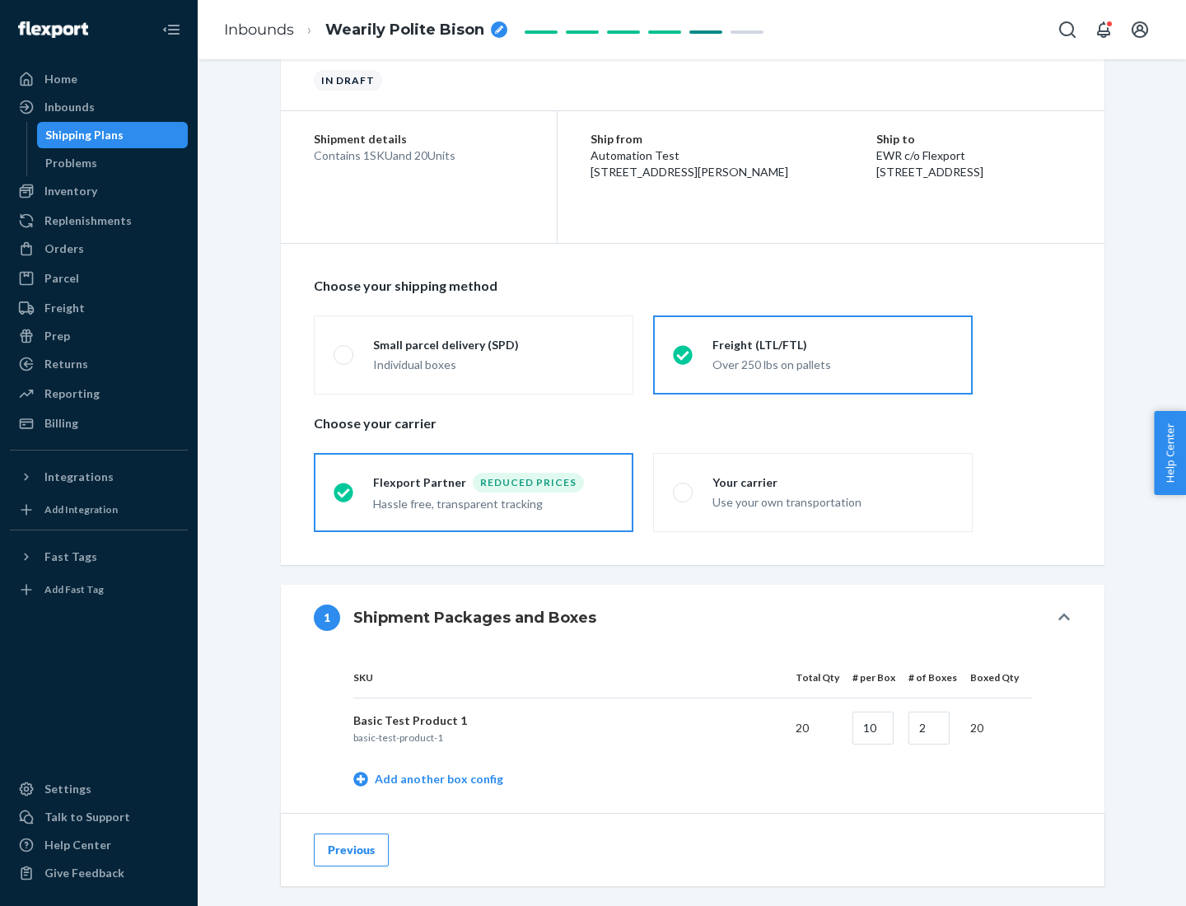
click at [833, 482] on div "Your carrier" at bounding box center [833, 483] width 241 height 16
click at [684, 487] on input "Your carrier Use your own transportation" at bounding box center [678, 492] width 11 height 11
radio input "true"
radio input "false"
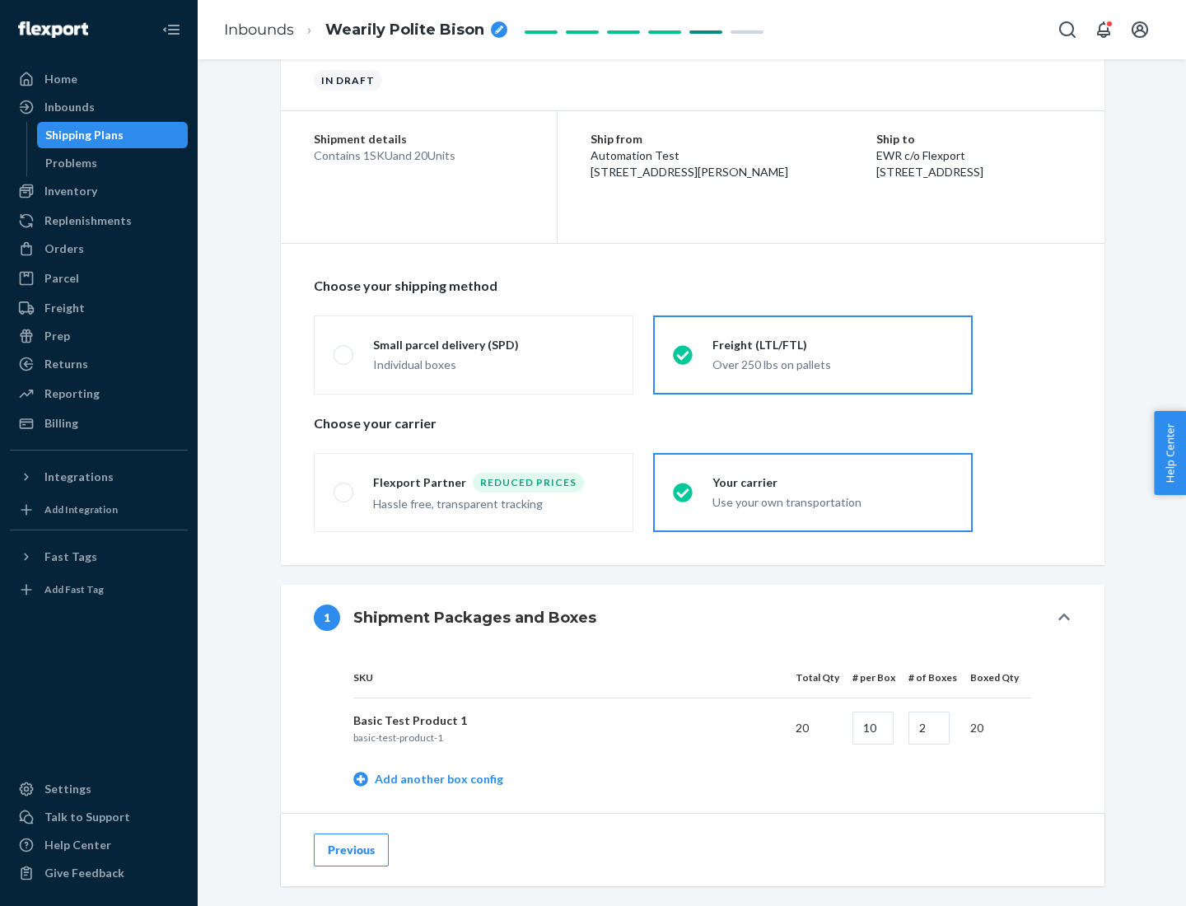
scroll to position [521, 0]
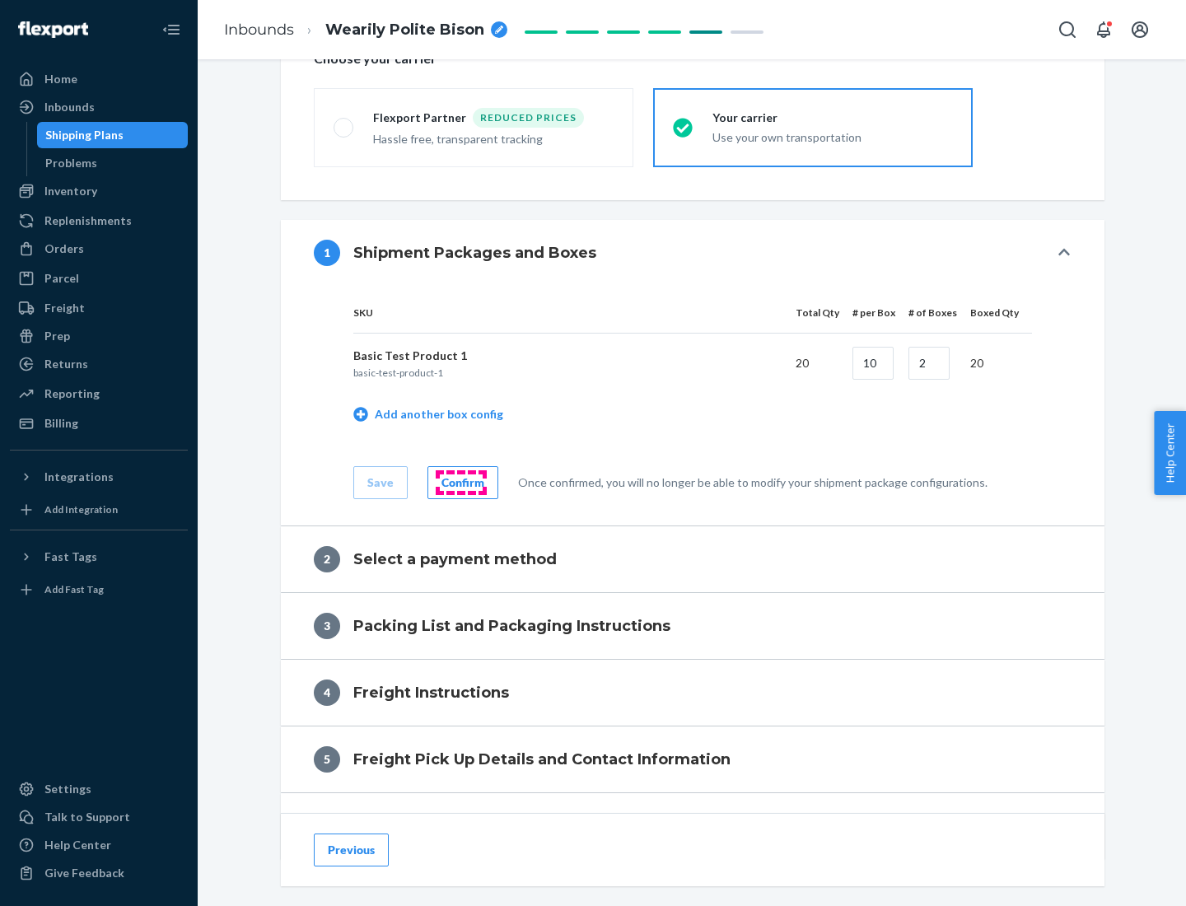
click at [461, 482] on div "Confirm" at bounding box center [463, 483] width 43 height 16
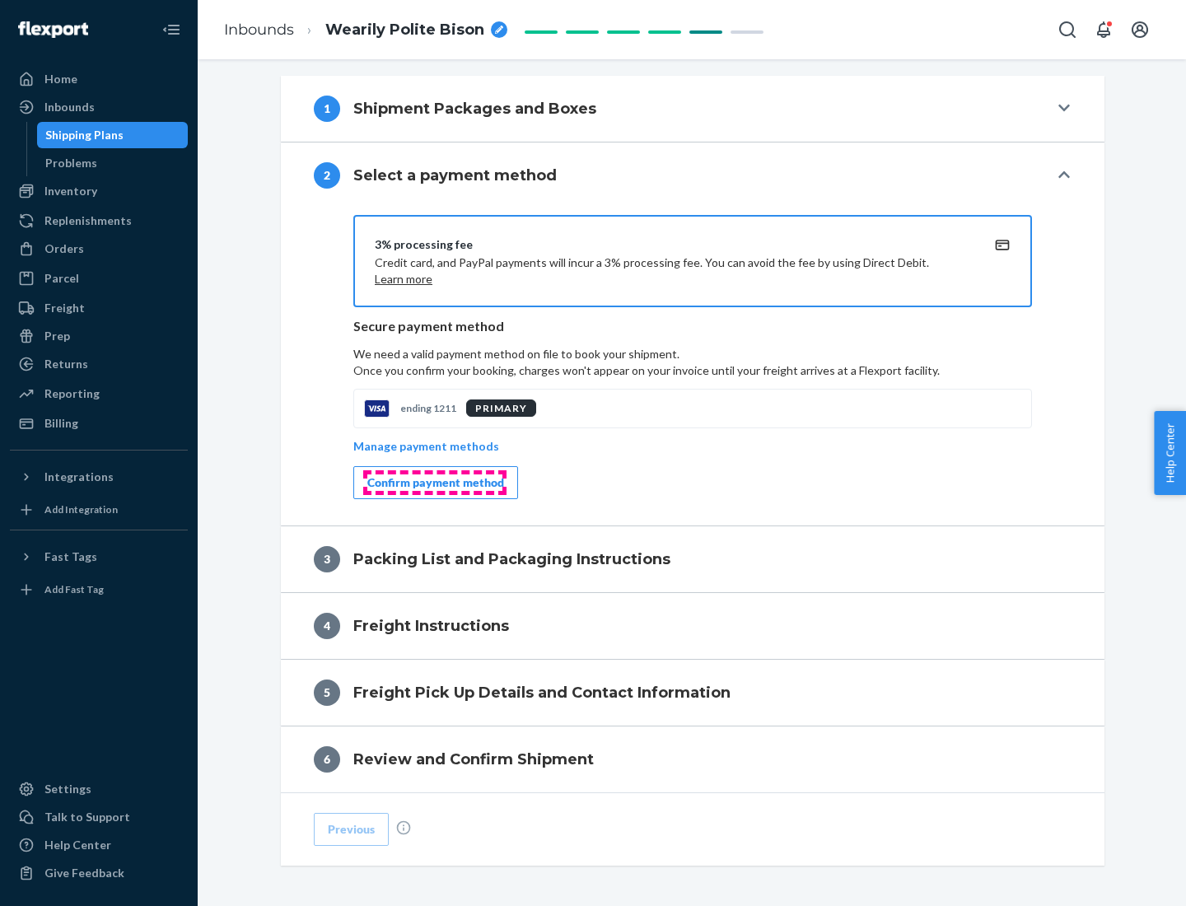
click at [434, 483] on div "Confirm payment method" at bounding box center [435, 483] width 137 height 16
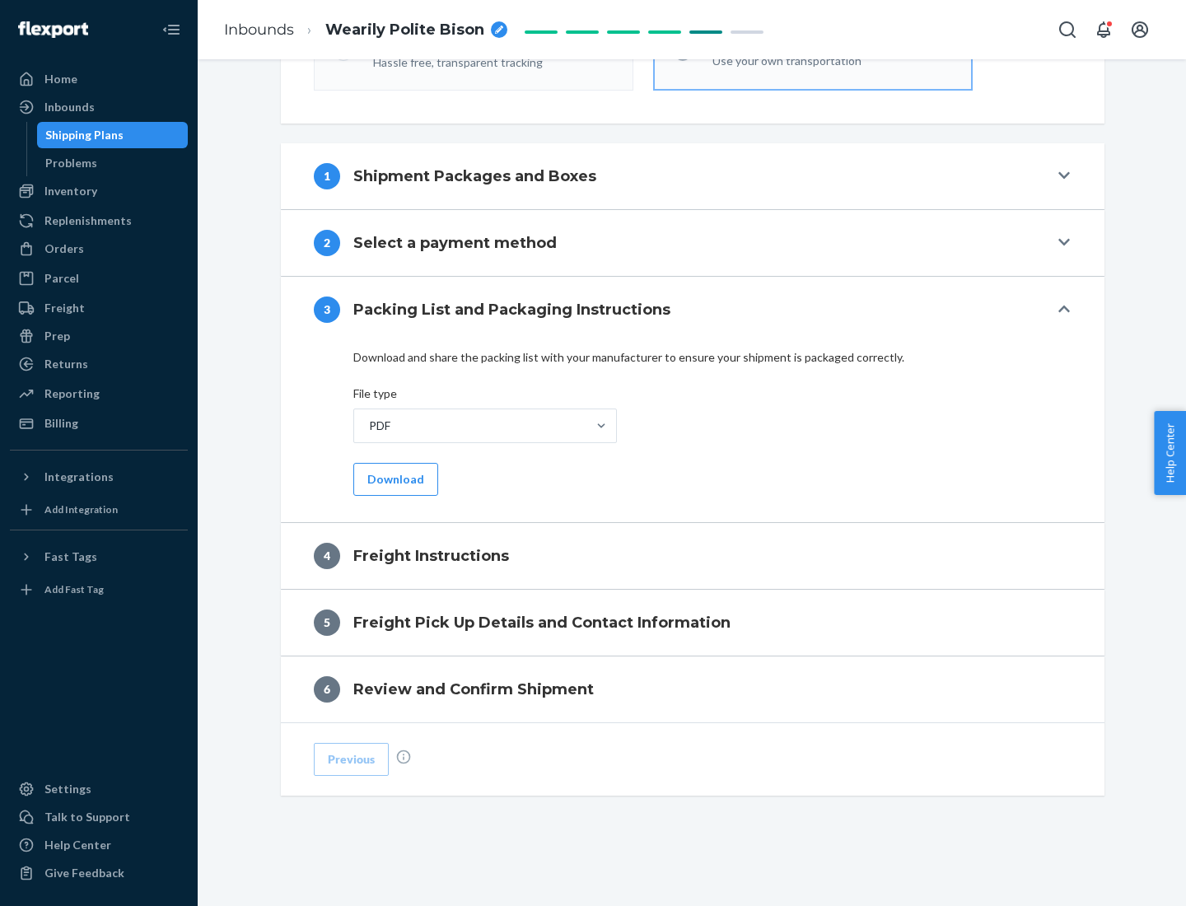
scroll to position [594, 0]
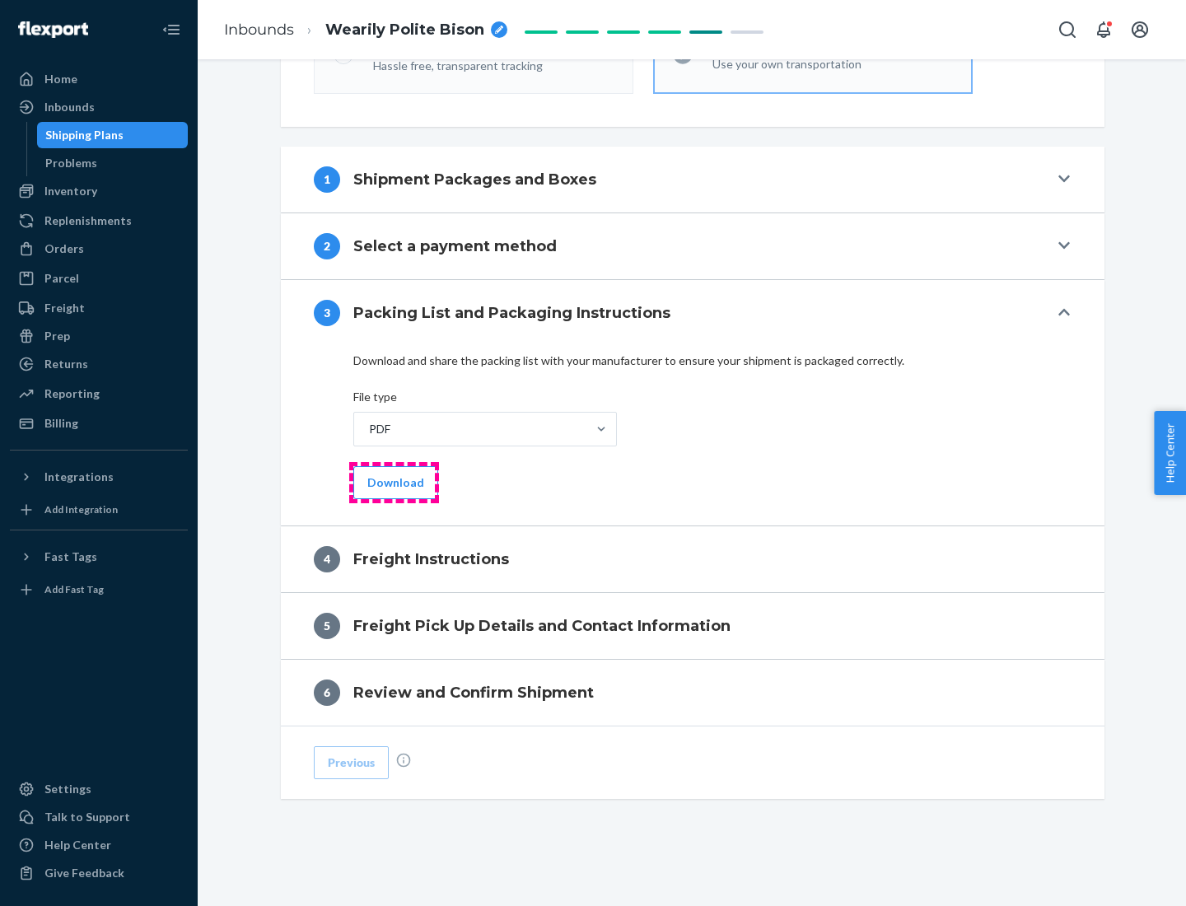
click at [394, 482] on button "Download" at bounding box center [395, 482] width 85 height 33
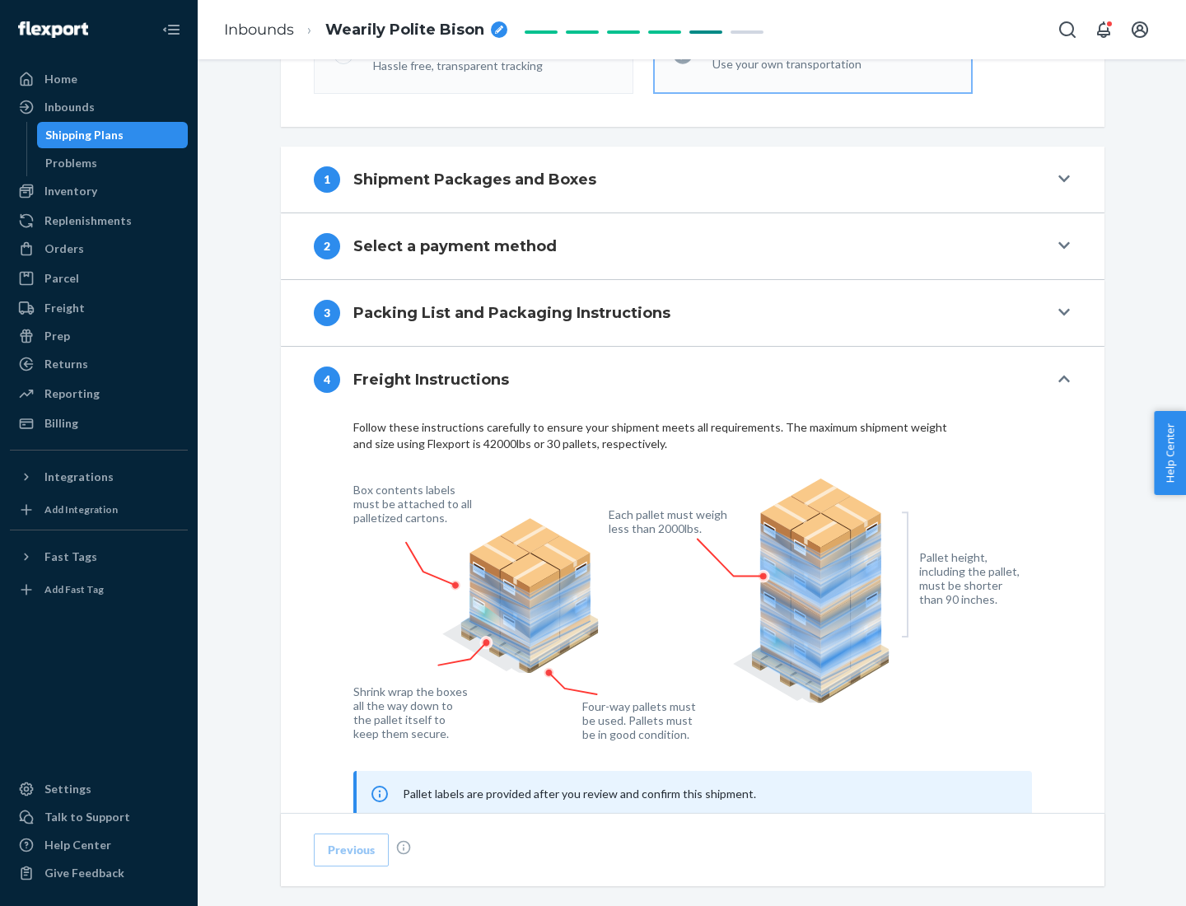
scroll to position [996, 0]
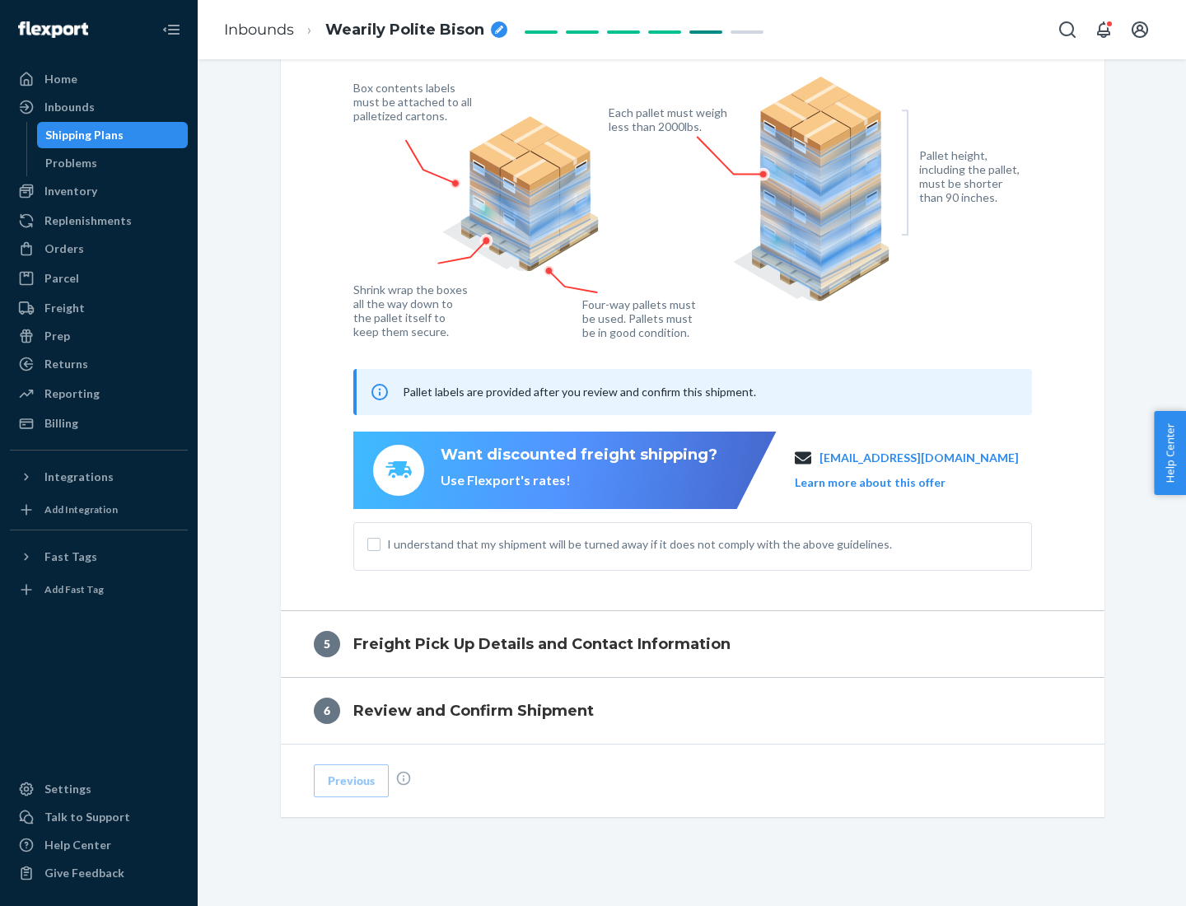
click at [891, 482] on button "Learn more about this offer" at bounding box center [870, 483] width 151 height 16
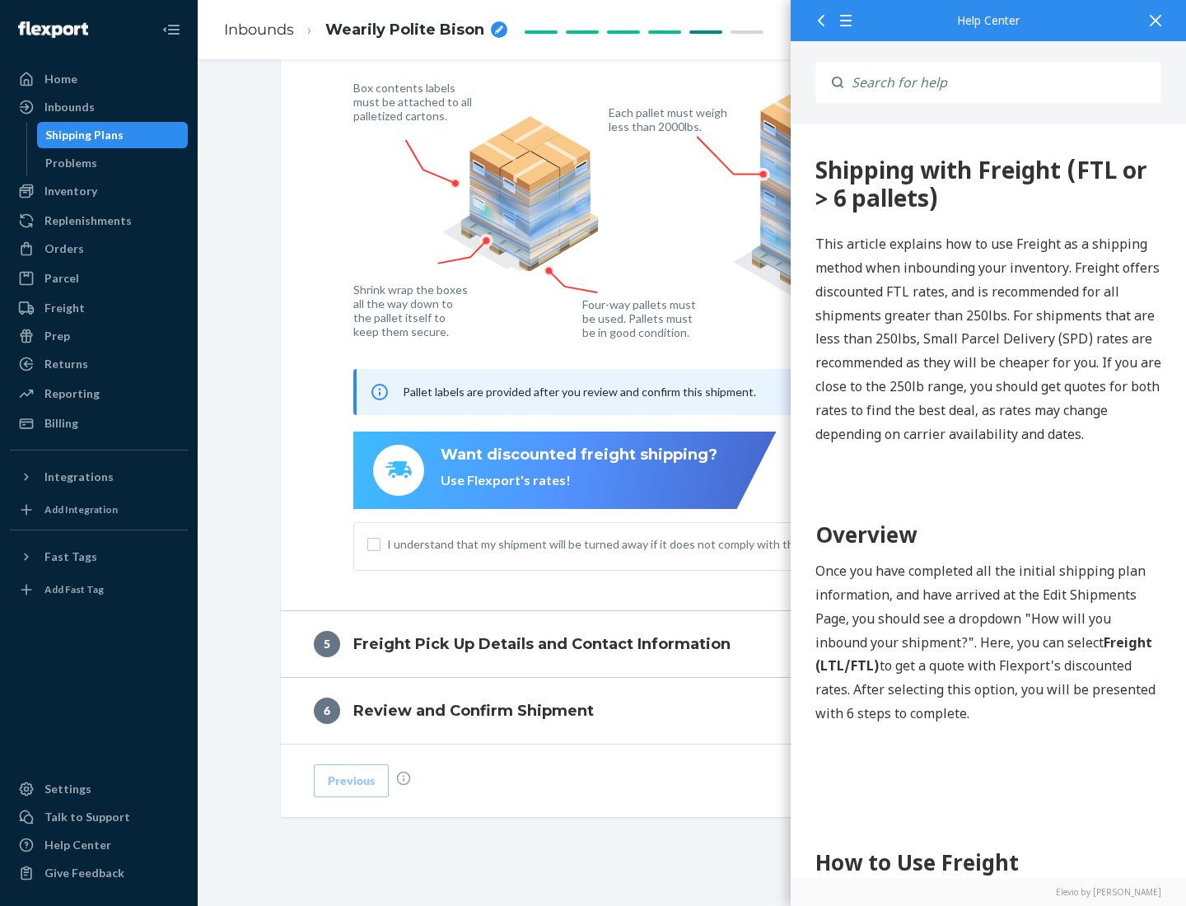
scroll to position [0, 0]
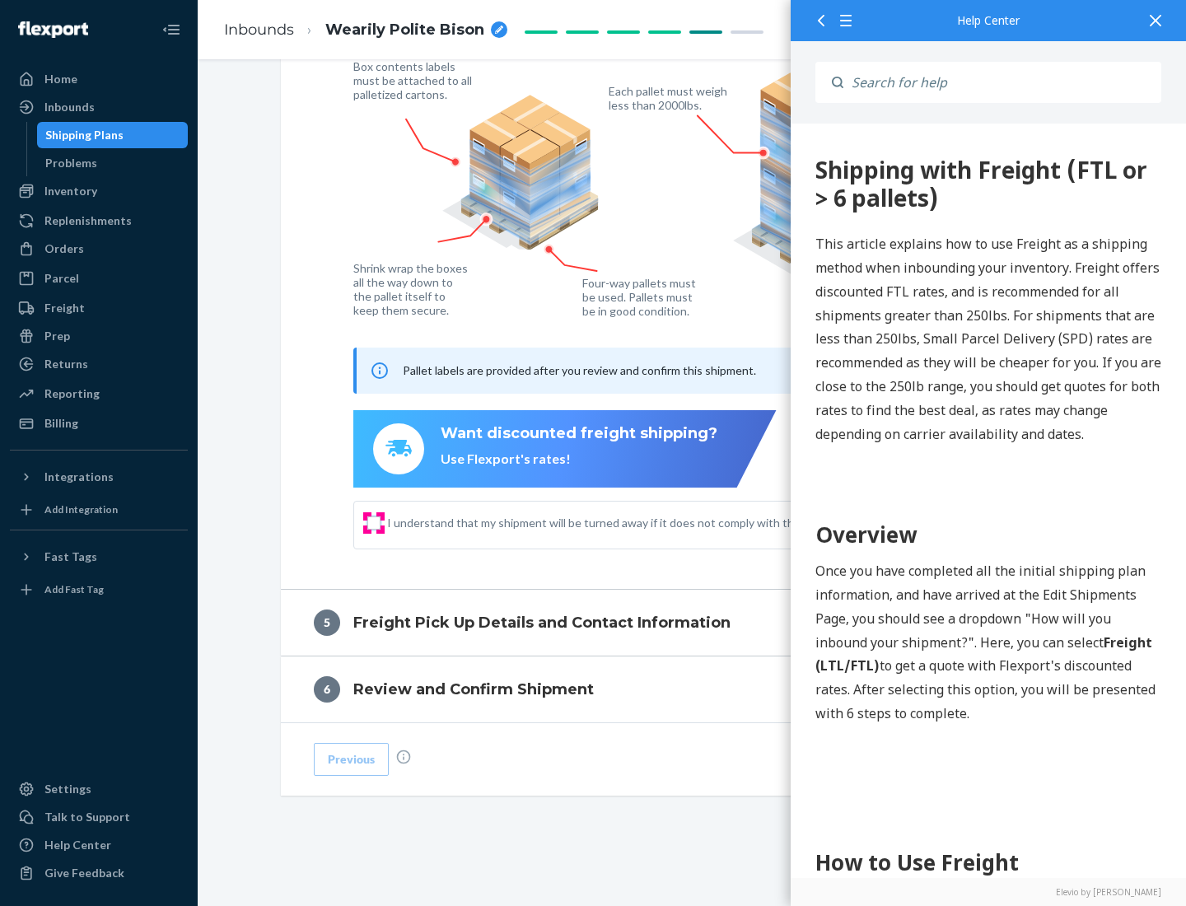
click at [374, 522] on input "I understand that my shipment will be turned away if it does not comply with th…" at bounding box center [373, 523] width 13 height 13
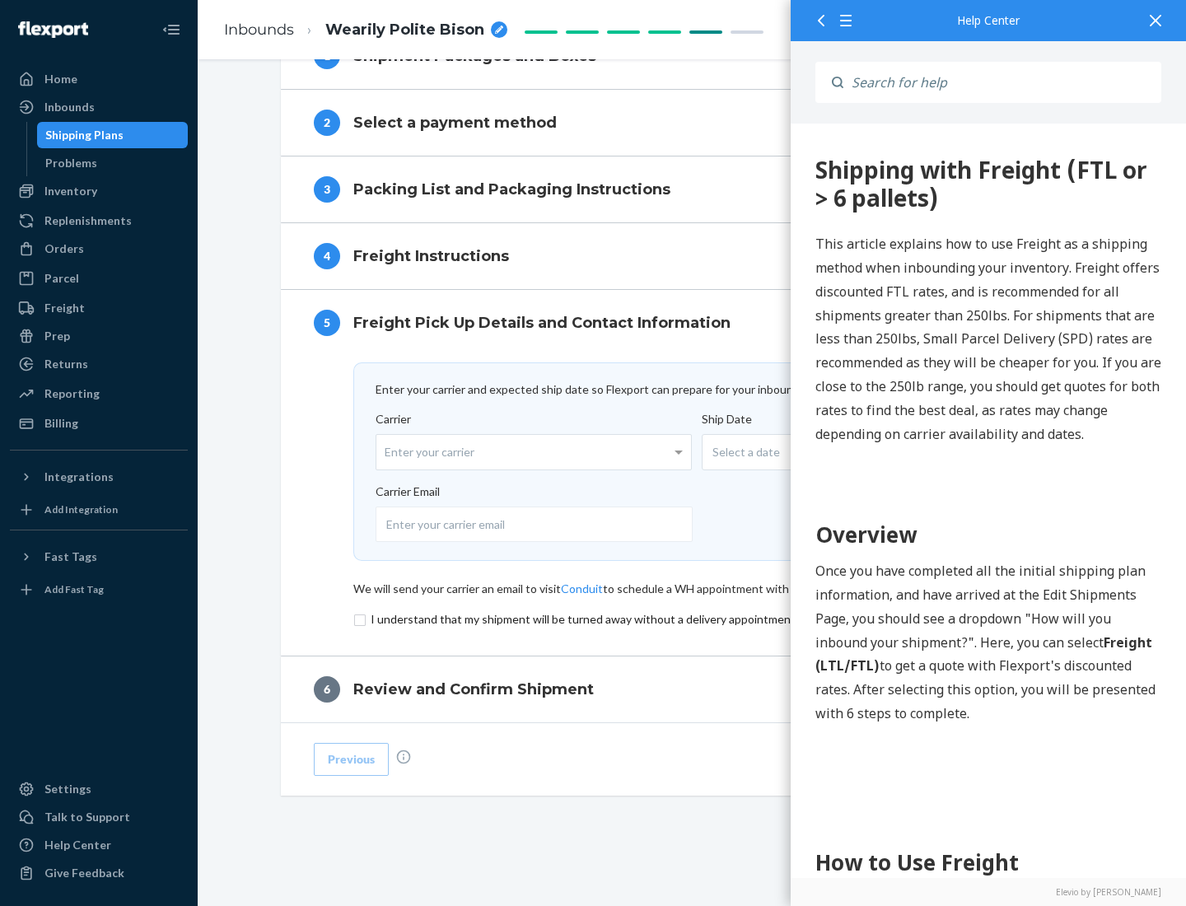
scroll to position [718, 0]
click at [693, 619] on input "checkbox" at bounding box center [692, 620] width 679 height 20
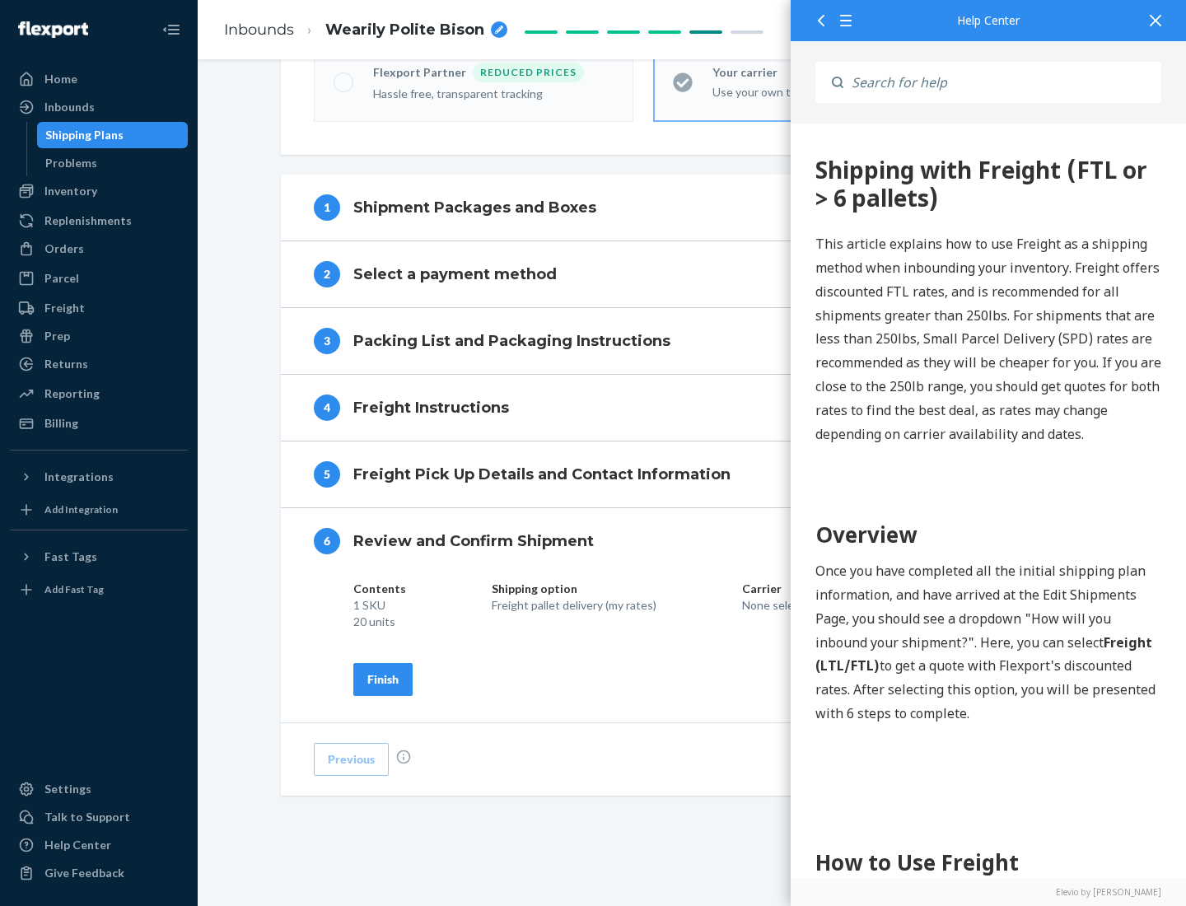
scroll to position [566, 0]
click at [383, 679] on div "Finish" at bounding box center [382, 679] width 31 height 16
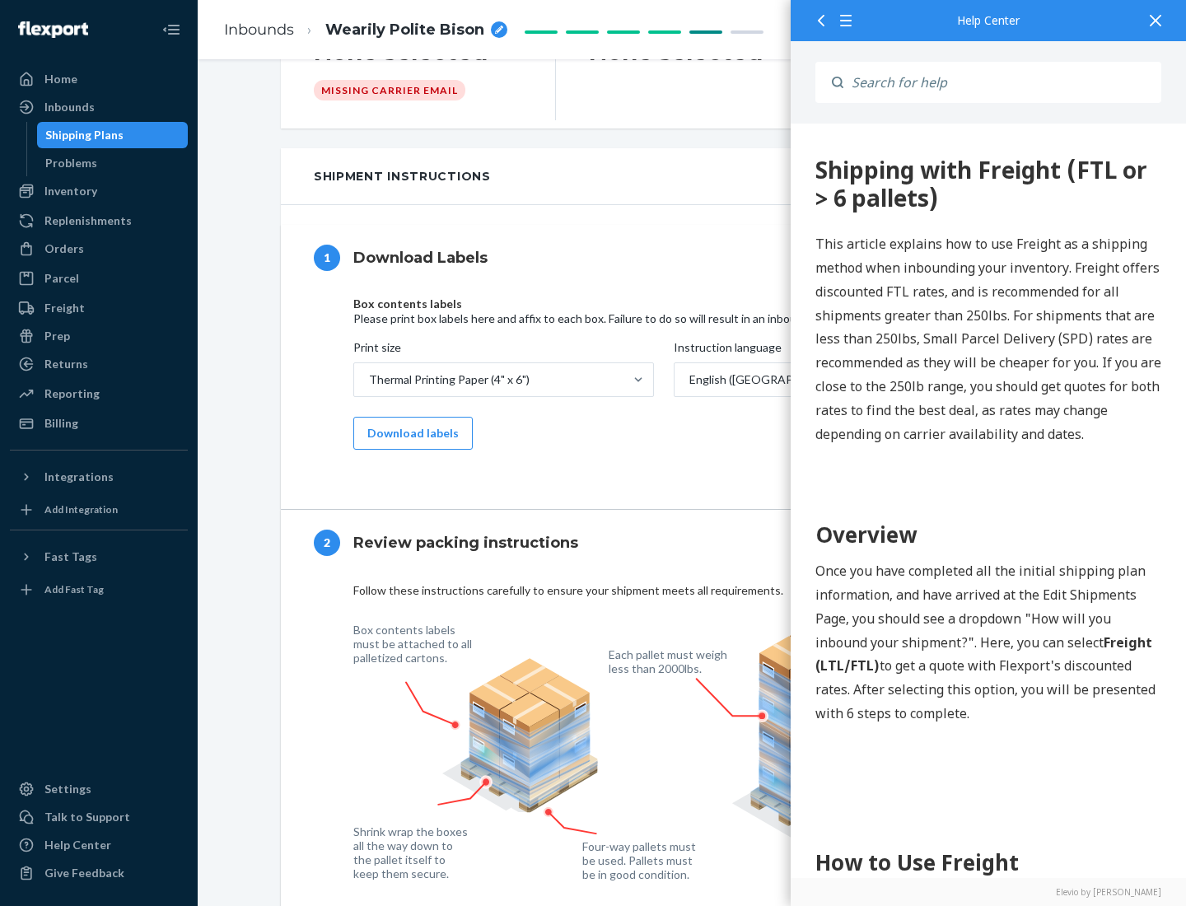
scroll to position [0, 0]
